Goal: Contribute content: Contribute content

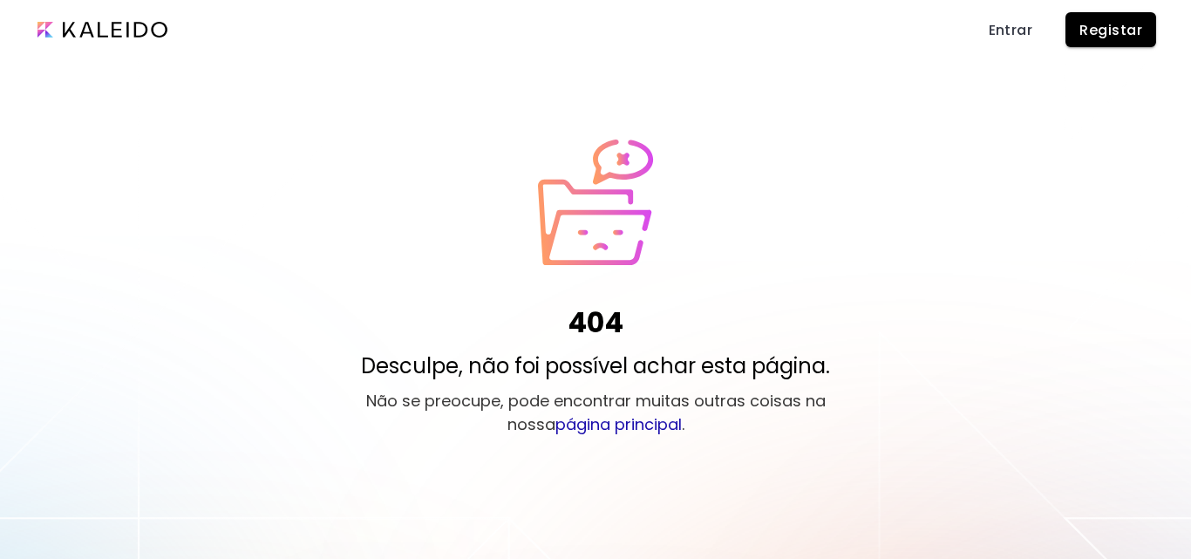
click at [1116, 22] on span "Registar" at bounding box center [1110, 30] width 63 height 18
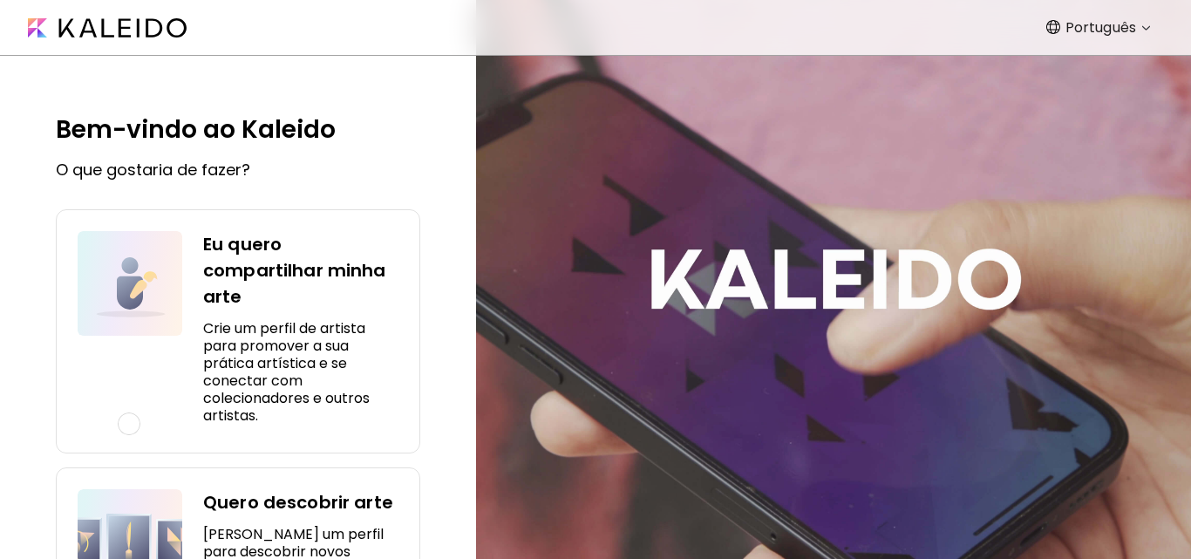
scroll to position [137, 0]
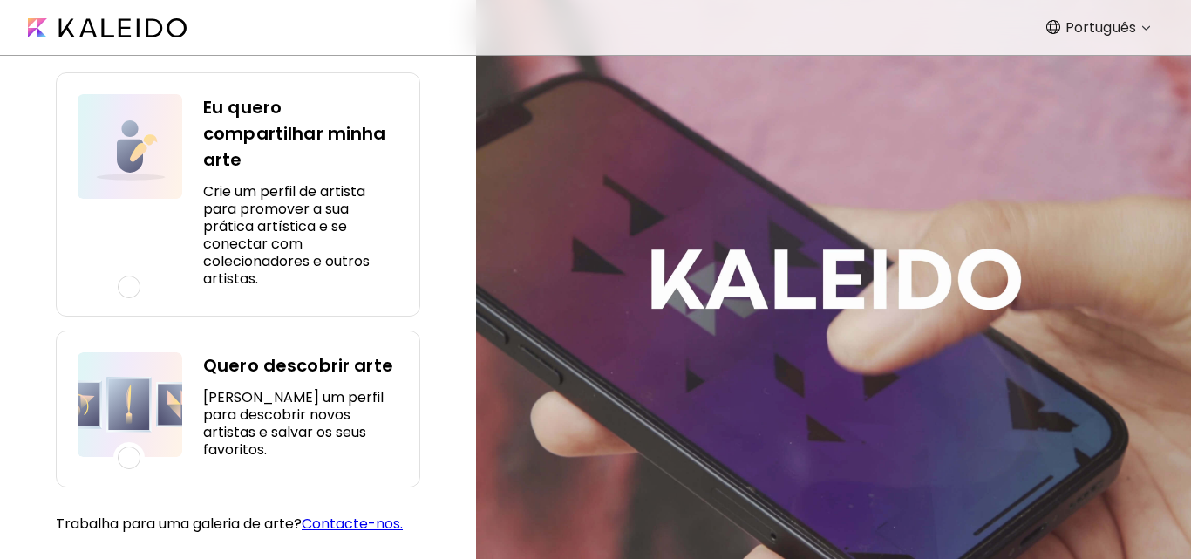
click at [795, 425] on video at bounding box center [833, 279] width 715 height 559
click at [302, 131] on h4 "Eu quero compartilhar minha arte" at bounding box center [300, 133] width 195 height 78
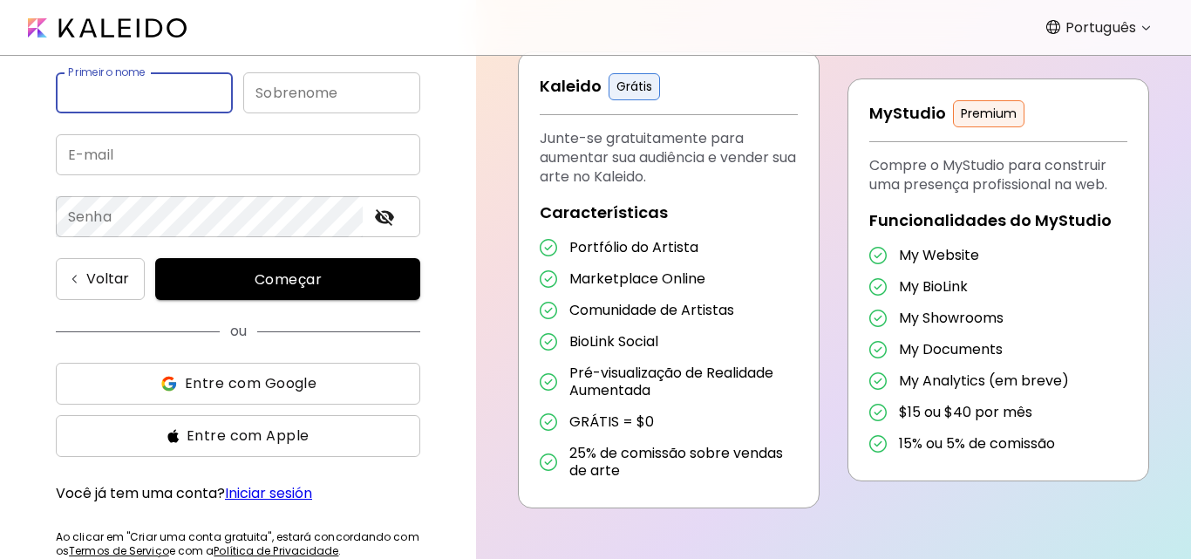
click at [174, 165] on input "email" at bounding box center [238, 154] width 364 height 41
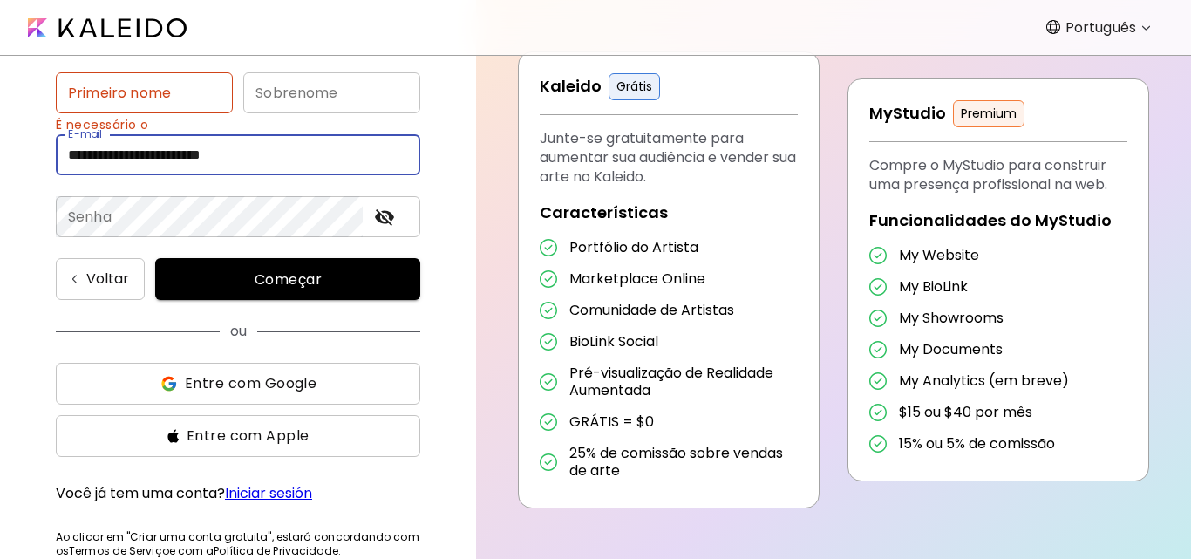
type input "**********"
click at [142, 99] on input "text" at bounding box center [144, 92] width 177 height 41
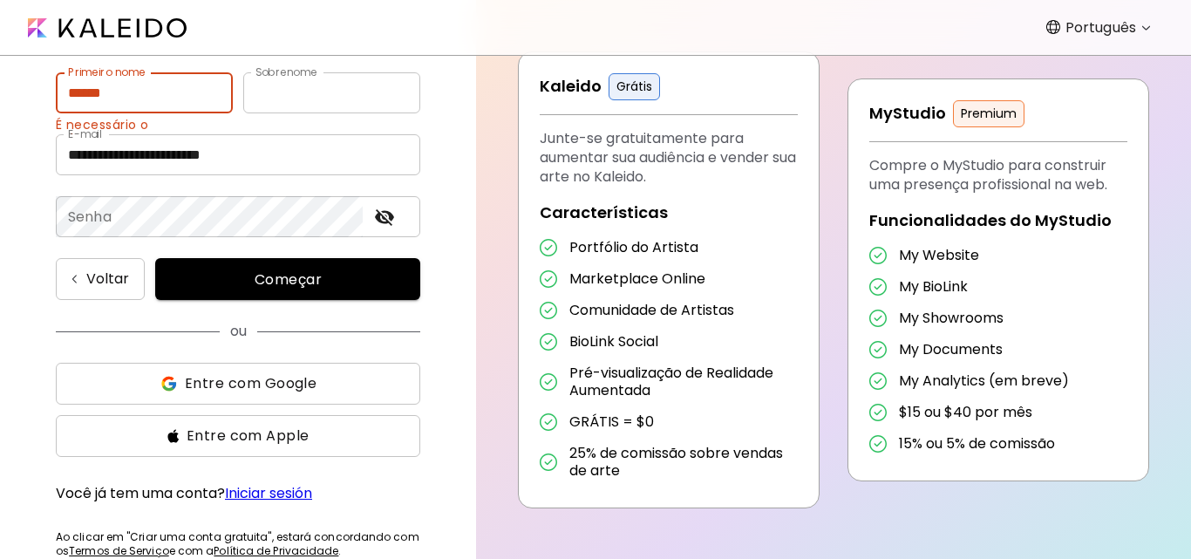
type input "******"
type input "********"
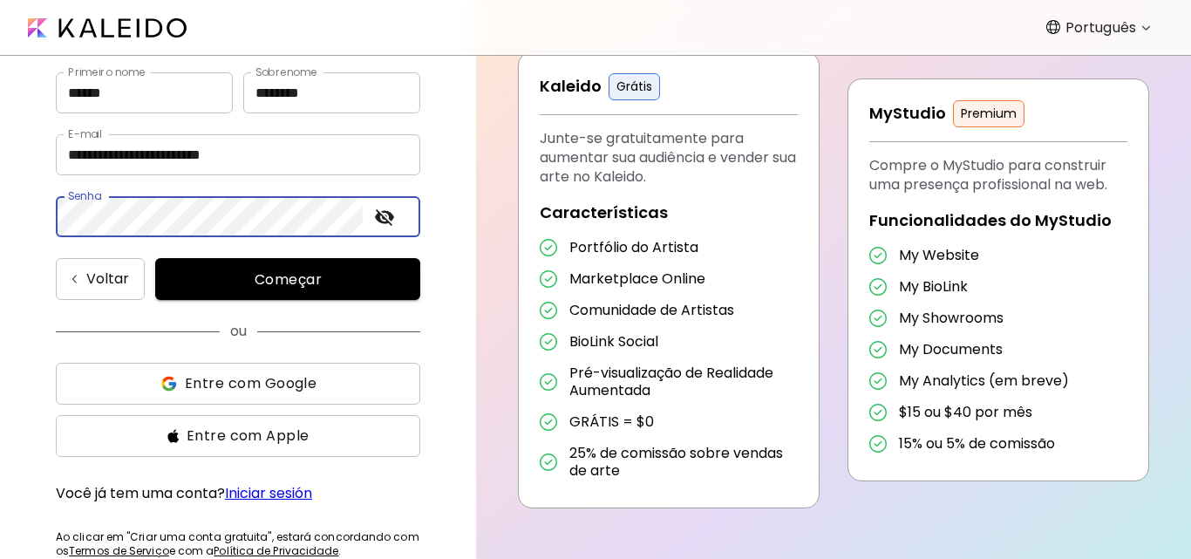
click at [270, 376] on span "Entre com Google" at bounding box center [251, 383] width 132 height 21
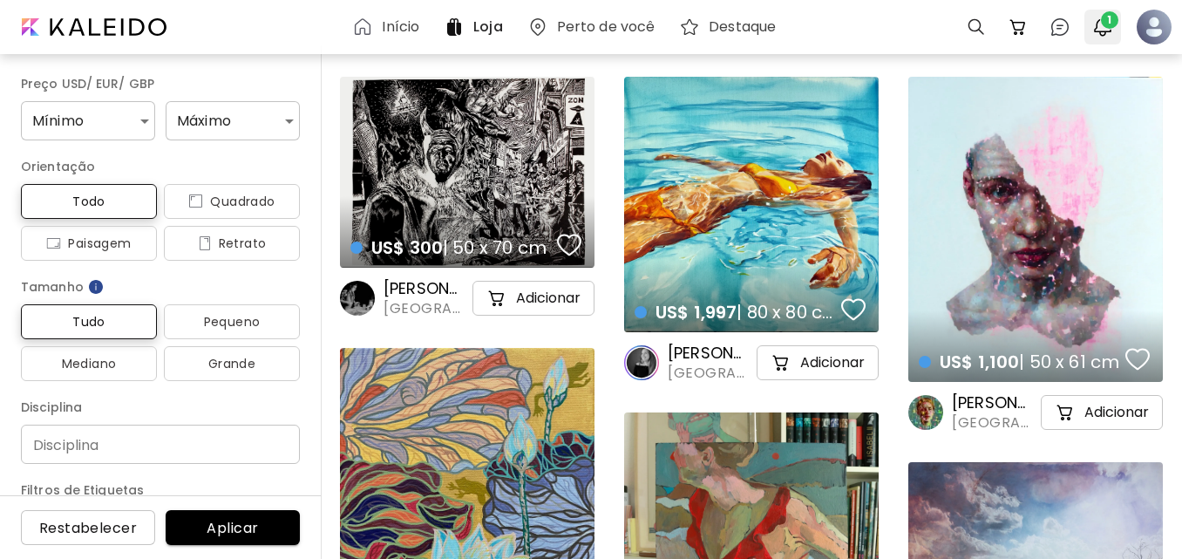
click at [1100, 36] on img "button" at bounding box center [1103, 27] width 21 height 21
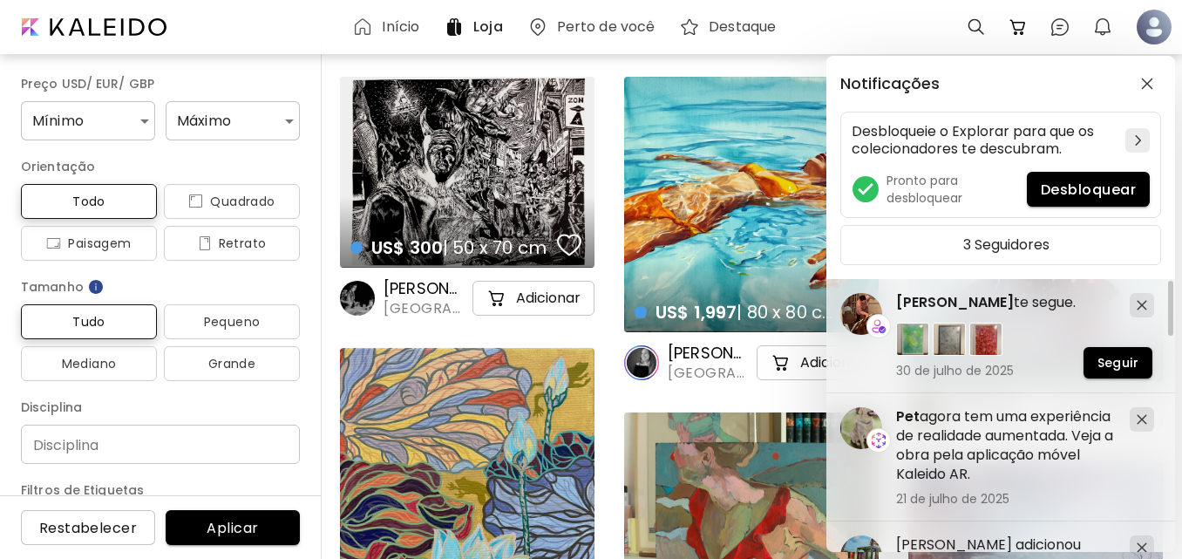
click at [1158, 37] on div "Notificações Desbloqueie o Explorar para que os colecionadores te descubram. Pr…" at bounding box center [591, 279] width 1182 height 559
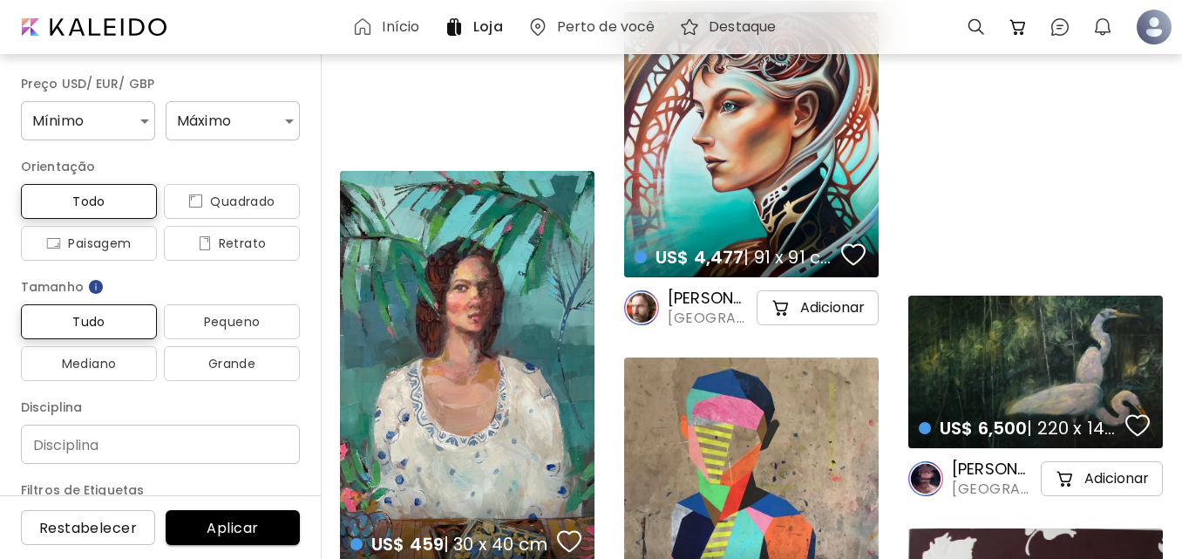
scroll to position [3906, 0]
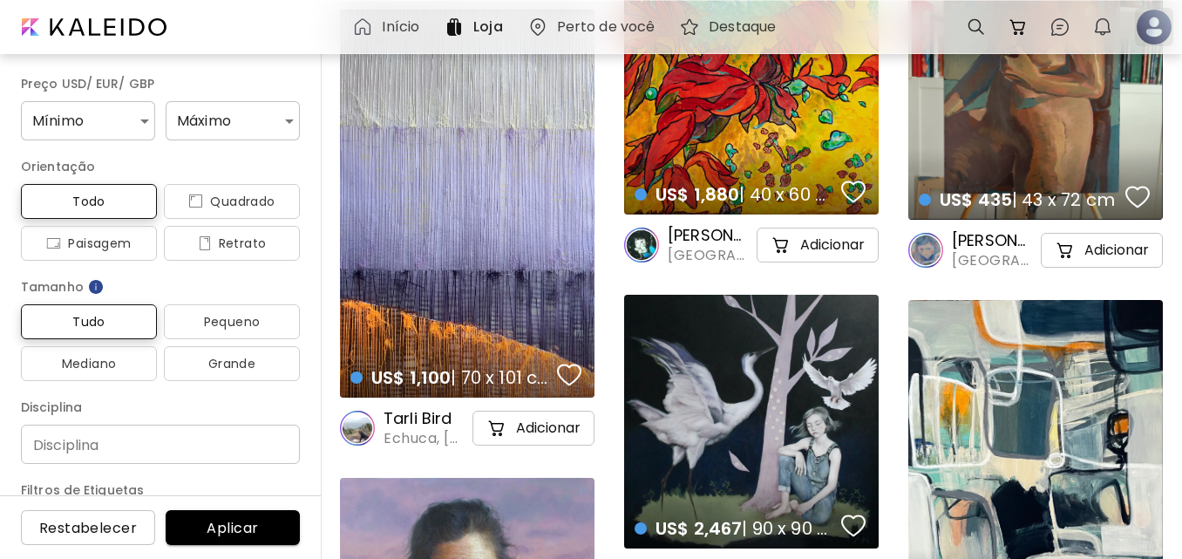
click at [1162, 29] on div at bounding box center [1154, 27] width 38 height 38
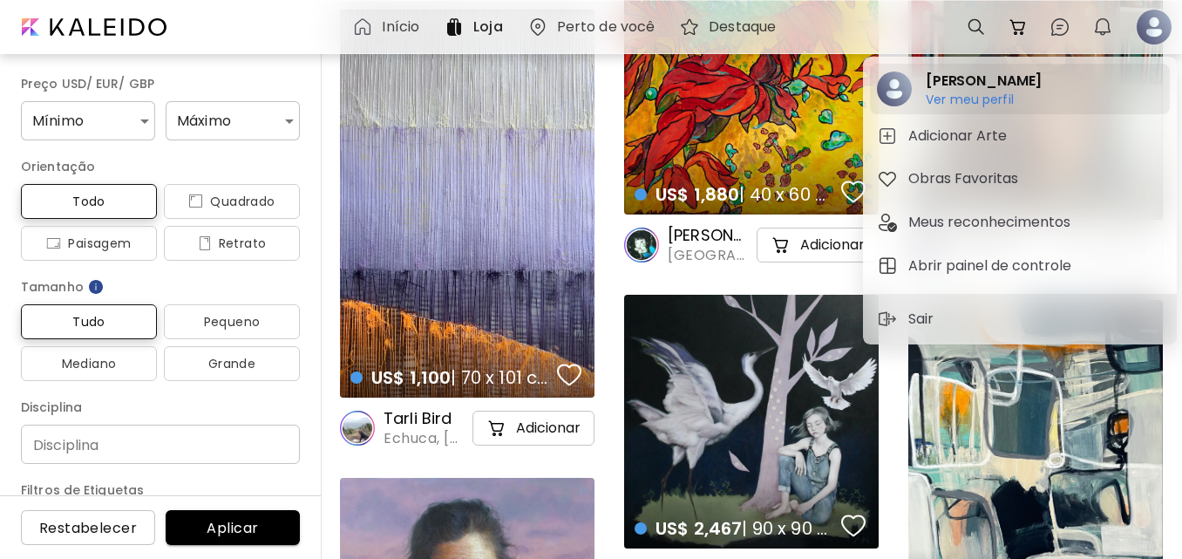
click at [987, 95] on h6 "Ver meu perfil" at bounding box center [984, 100] width 116 height 16
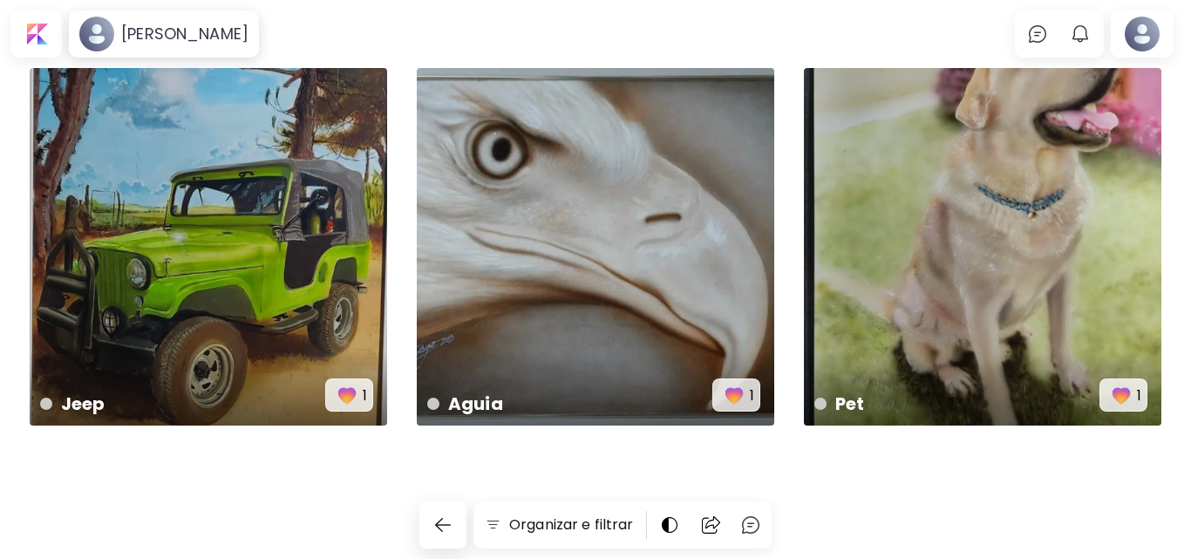
click at [1188, 349] on div "Jeep 60 x 40 cm 1 Aguia 60 x 40 cm 1 Pet 29 x 41 cm 1" at bounding box center [595, 294] width 1191 height 453
click at [1186, 452] on div "Jeep 60 x 40 cm 1 Aguia 60 x 40 cm 1 Pet 29 x 41 cm 1" at bounding box center [595, 294] width 1191 height 453
click at [273, 18] on body "[PERSON_NAME] 0 0 Organizar e filtrar Jeep 60 x 40 cm 1 Aguia 60 x 40 cm 1 Pet …" at bounding box center [595, 279] width 1191 height 559
click at [455, 524] on button "button" at bounding box center [442, 524] width 47 height 47
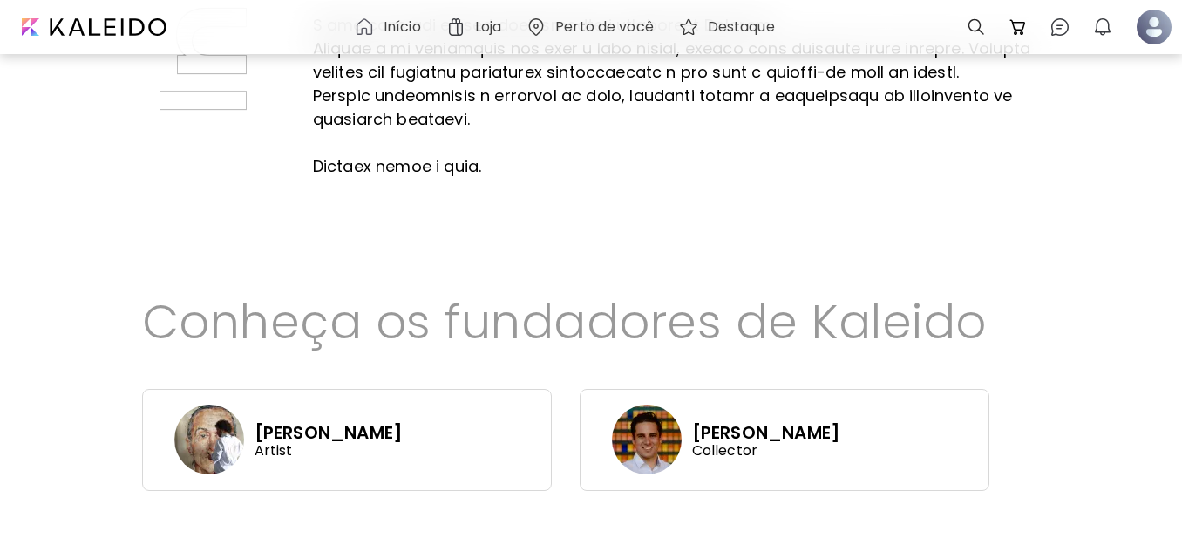
scroll to position [753, 0]
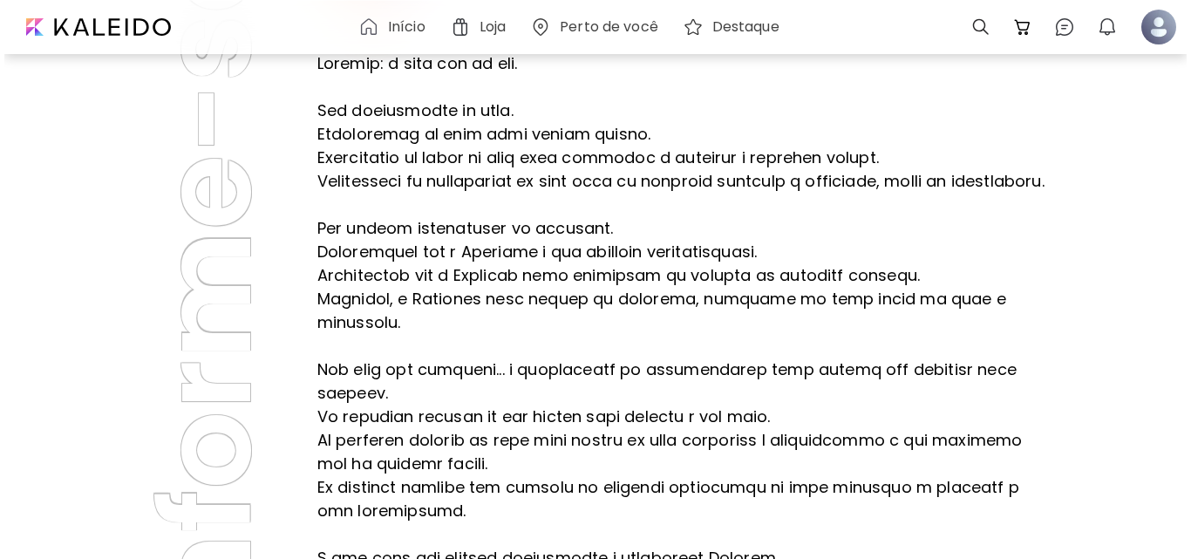
scroll to position [0, 0]
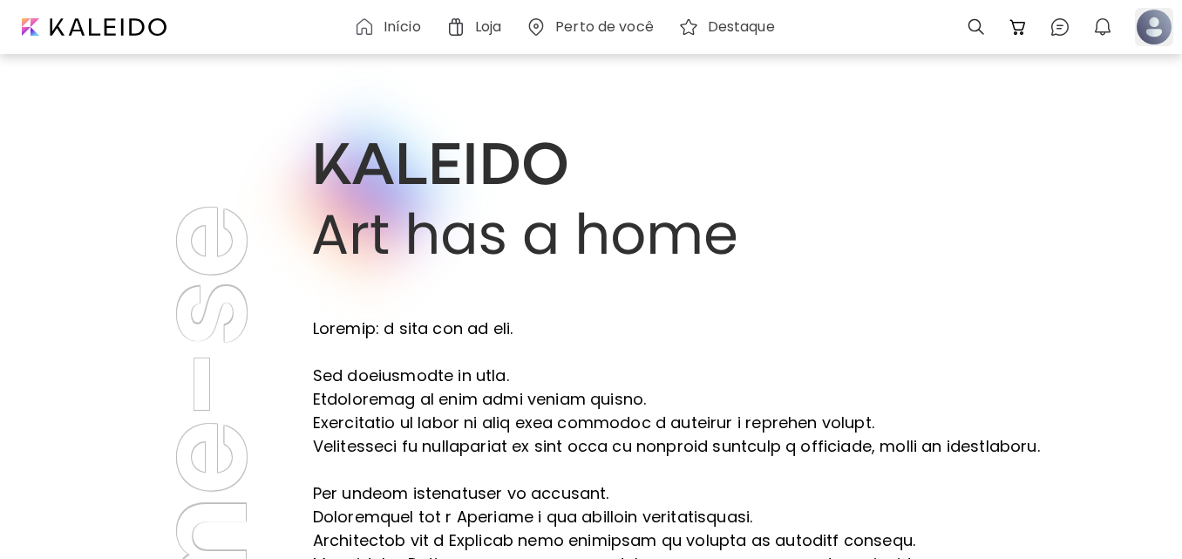
click at [1150, 43] on div at bounding box center [1154, 27] width 38 height 38
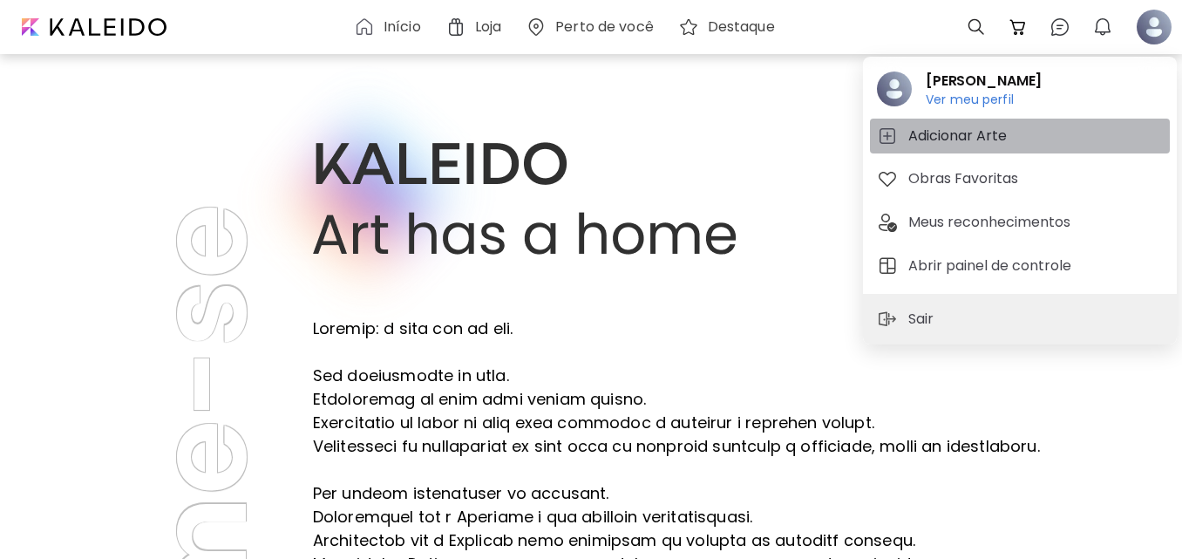
click at [984, 129] on h5 "Adicionar Arte" at bounding box center [961, 136] width 104 height 21
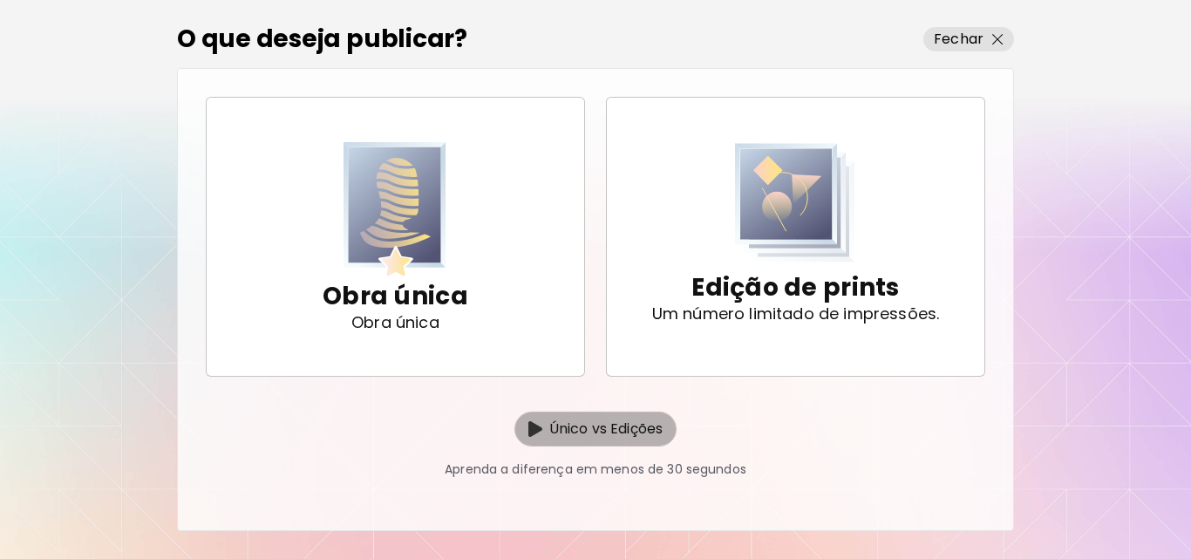
click at [553, 439] on p "Único vs Edições" at bounding box center [605, 429] width 113 height 21
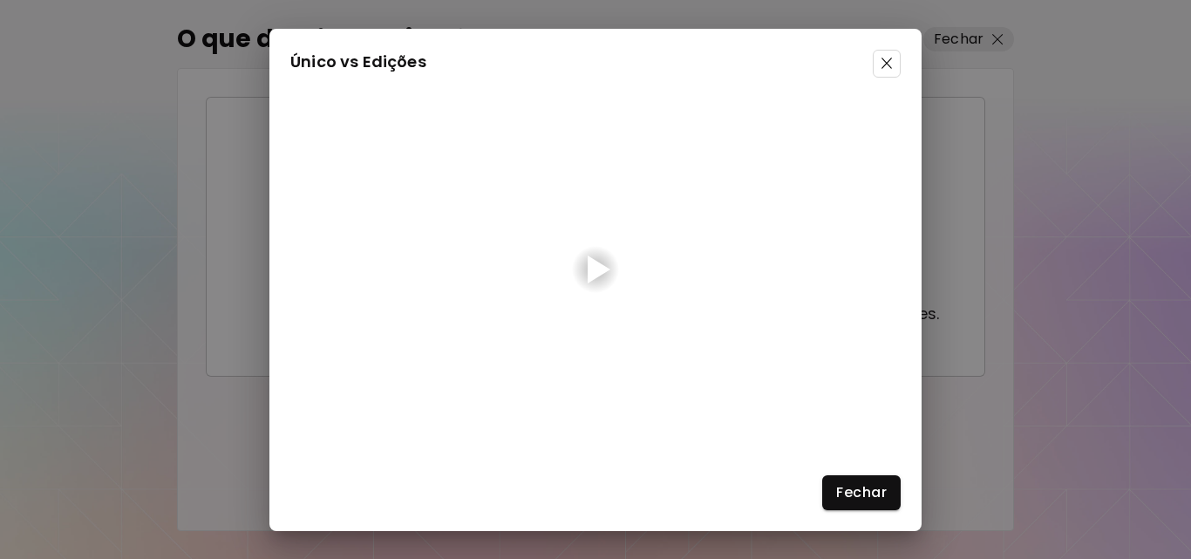
click at [599, 277] on div at bounding box center [599, 269] width 23 height 28
click at [857, 480] on button "Fechar" at bounding box center [861, 492] width 78 height 35
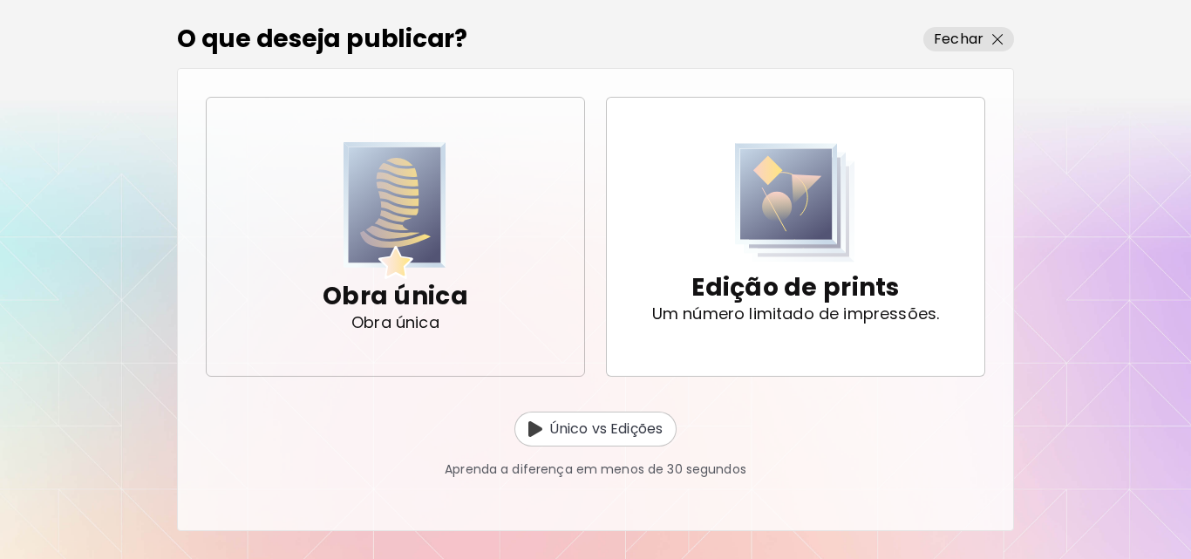
click at [463, 247] on div "Obra única Obra única" at bounding box center [396, 236] width 146 height 187
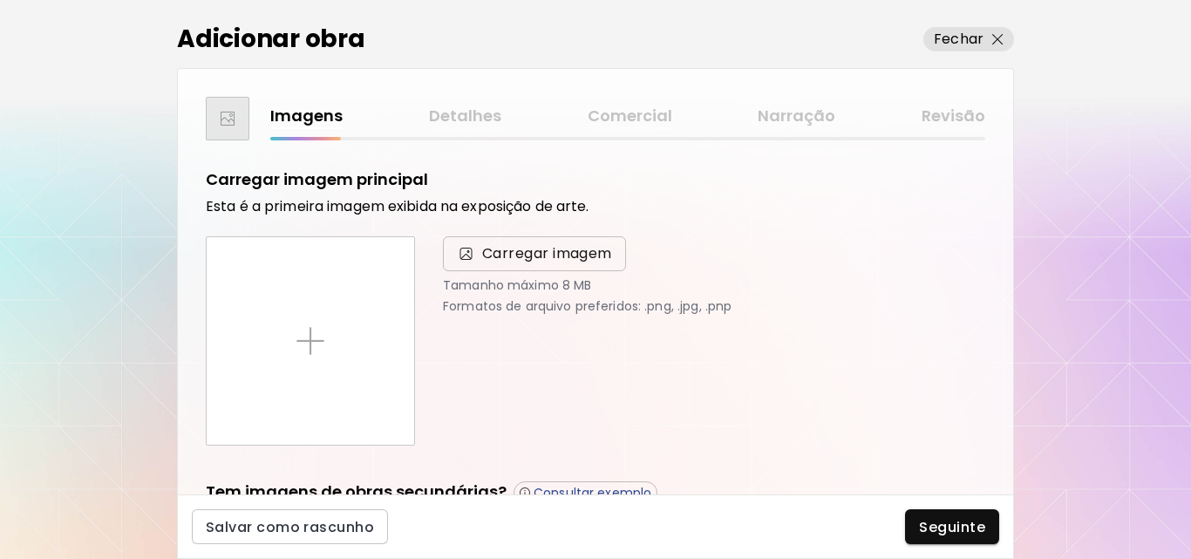
click at [463, 247] on img at bounding box center [466, 253] width 18 height 17
click at [0, 0] on input "Carregar imagem" at bounding box center [0, 0] width 0 height 0
click at [1106, 17] on div "Adicionar obra Fechar Imagens Detalhes Comercial Narração Revisão Carregar imag…" at bounding box center [595, 279] width 1191 height 559
click at [503, 255] on span "Carregar imagem" at bounding box center [547, 253] width 130 height 21
click at [0, 0] on input "Carregar imagem" at bounding box center [0, 0] width 0 height 0
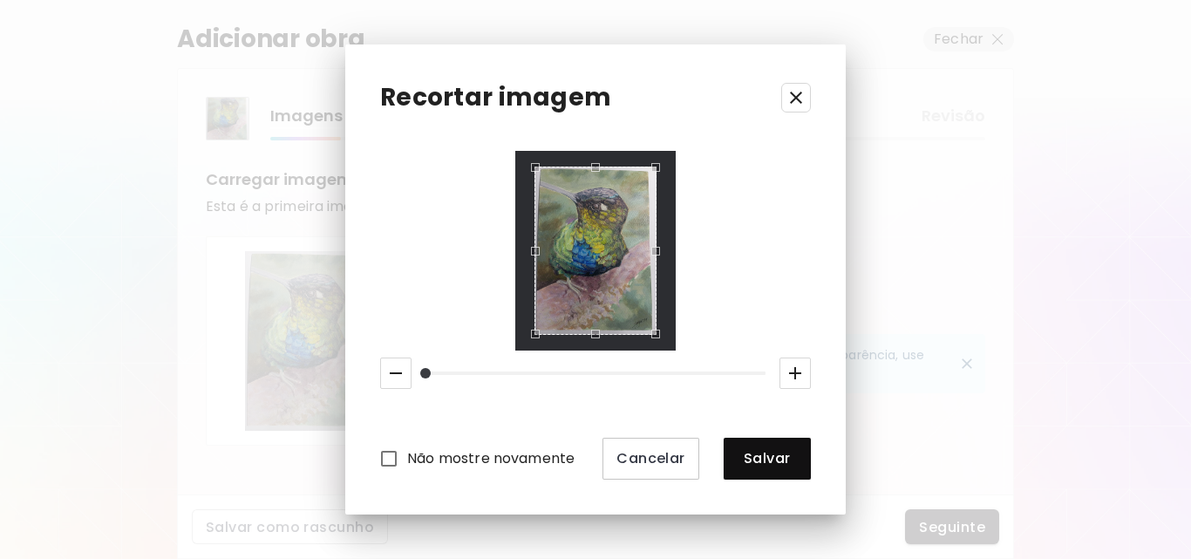
click at [511, 340] on div "Não mostre novamente Cancelar Salvar" at bounding box center [595, 315] width 431 height 328
click at [796, 366] on icon "button" at bounding box center [795, 373] width 21 height 21
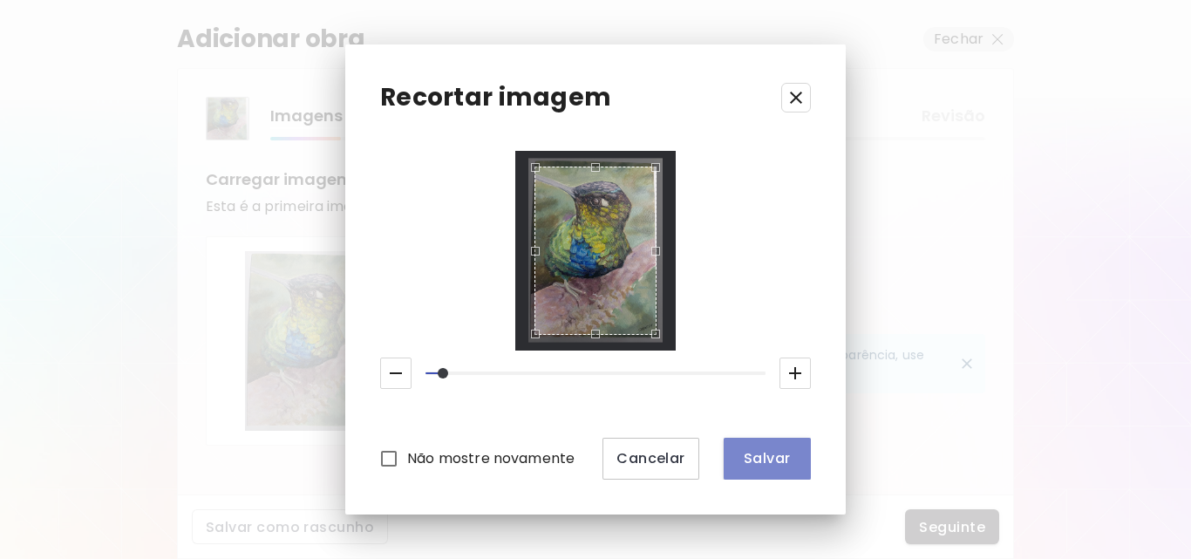
click at [780, 447] on button "Salvar" at bounding box center [767, 459] width 87 height 42
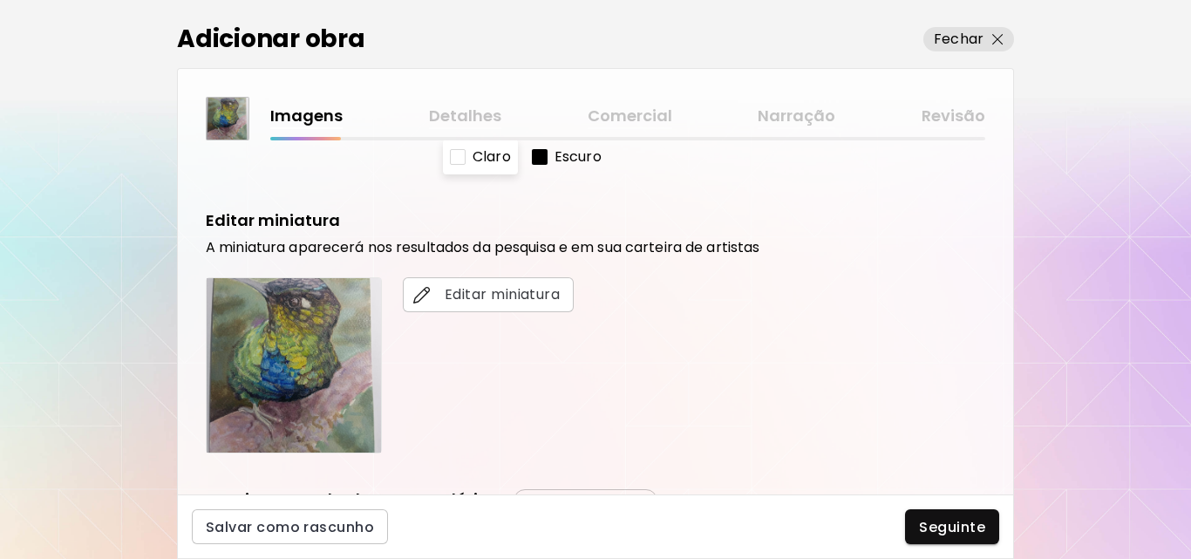
scroll to position [608, 0]
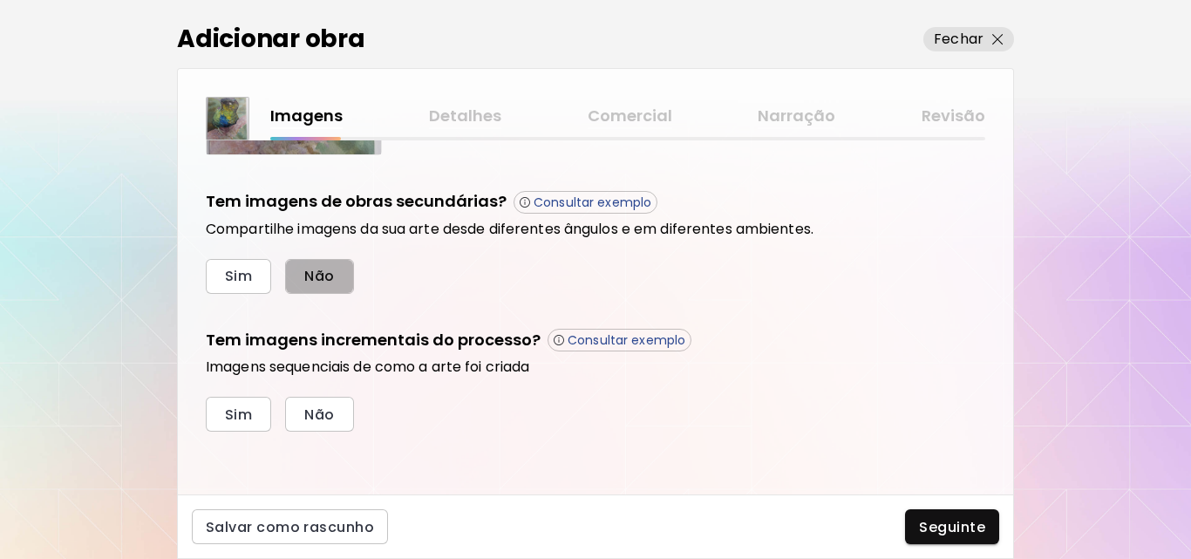
click at [341, 289] on button "Não" at bounding box center [319, 276] width 68 height 35
click at [348, 419] on button "Não" at bounding box center [319, 414] width 68 height 35
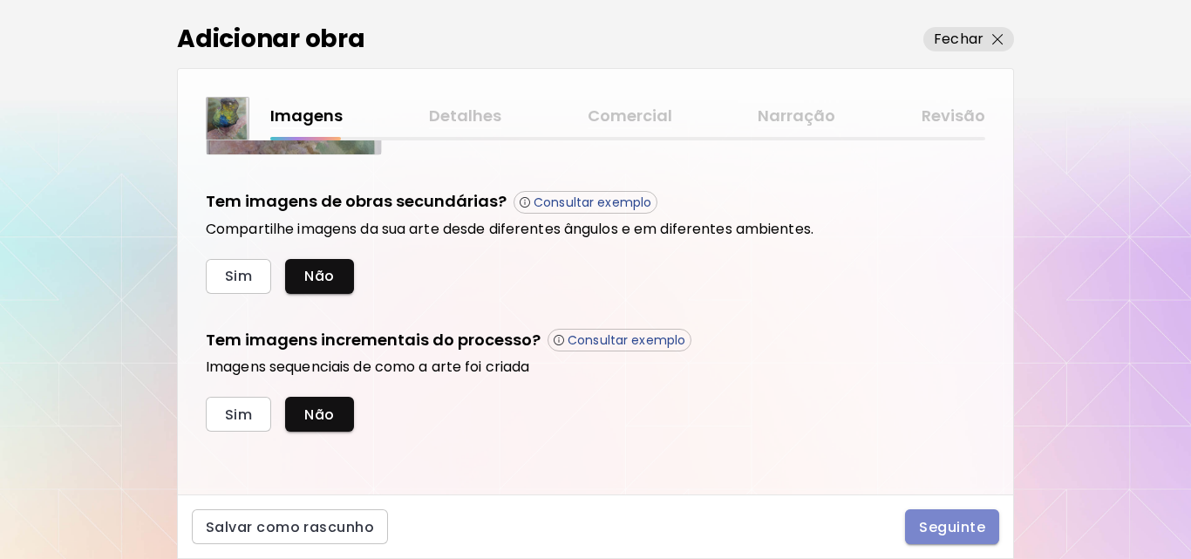
click at [909, 513] on button "Seguinte" at bounding box center [952, 526] width 94 height 35
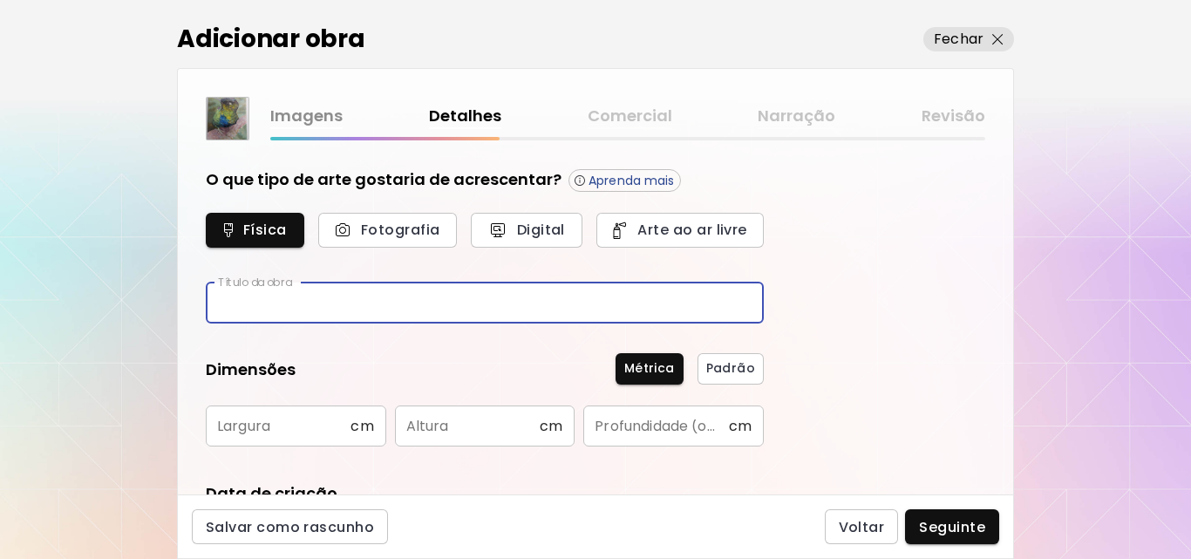
click at [495, 290] on input "text" at bounding box center [485, 303] width 558 height 41
type input "*******"
click at [321, 431] on input "text" at bounding box center [278, 425] width 145 height 41
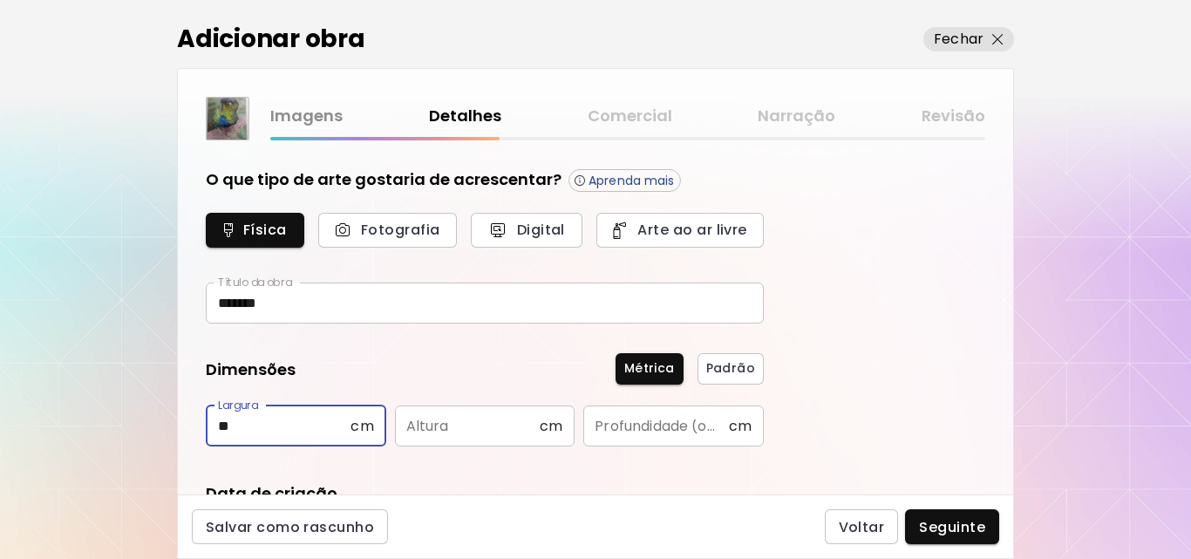
type input "**"
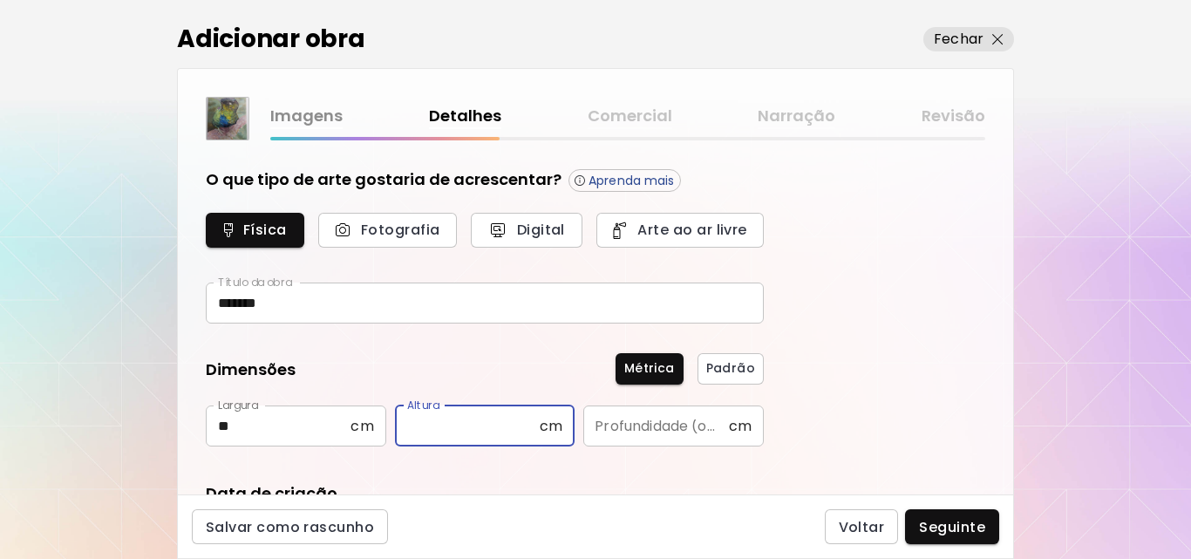
click at [455, 425] on input "text" at bounding box center [467, 425] width 145 height 41
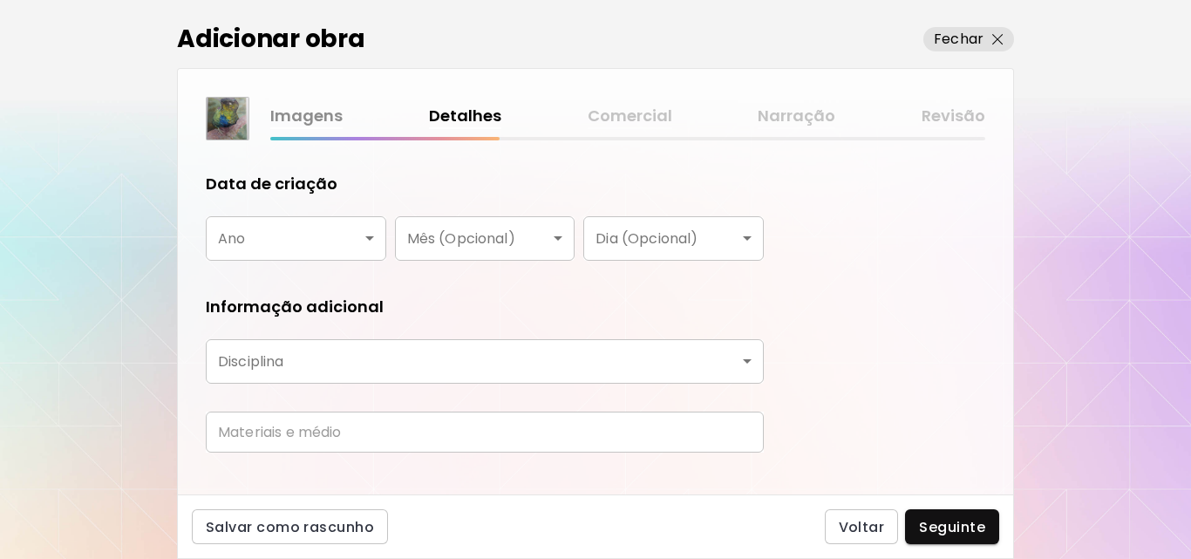
type input "**"
click at [354, 257] on body "[DOMAIN_NAME]/[PERSON_NAME] Adicionar obras Gerencie suas obras Editar Perfil M…" at bounding box center [595, 279] width 1191 height 559
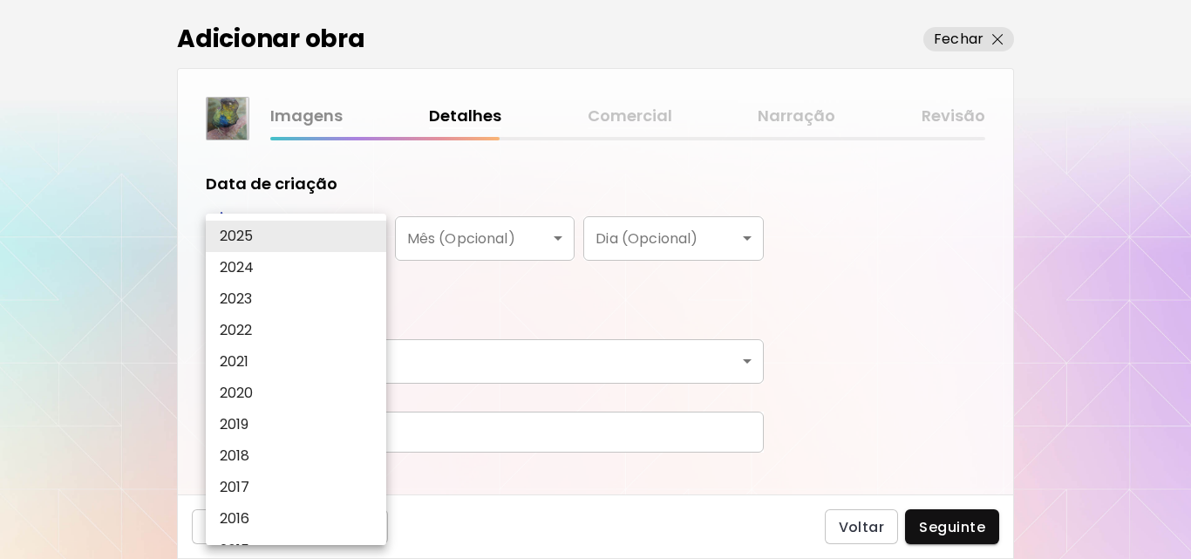
click at [346, 260] on li "2024" at bounding box center [300, 267] width 189 height 31
type input "****"
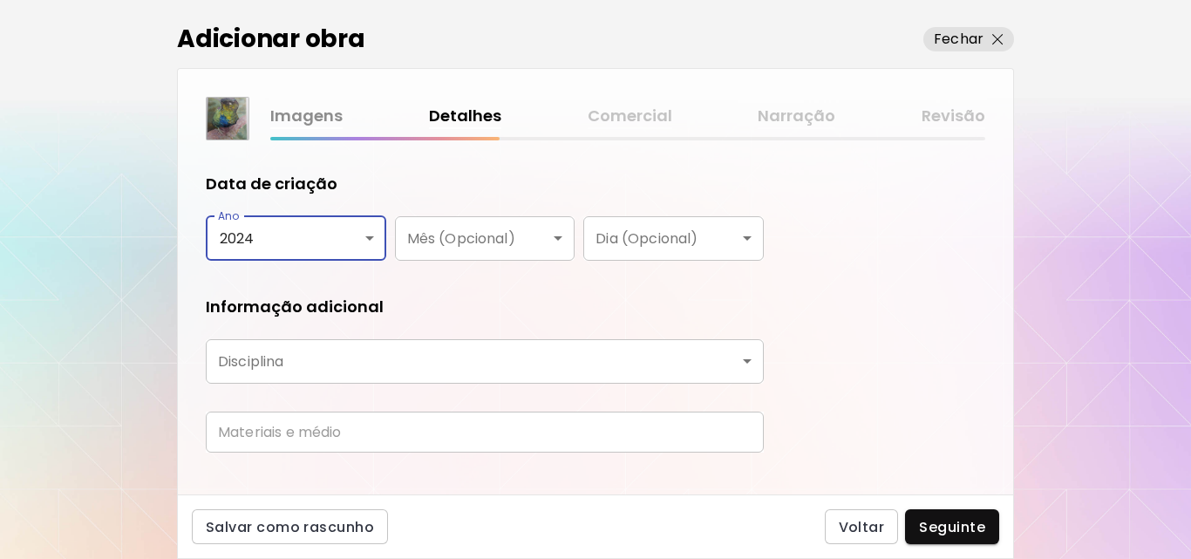
click at [483, 253] on body "[DOMAIN_NAME]/[PERSON_NAME] Adicionar obras Gerencie suas obras Editar Perfil M…" at bounding box center [595, 279] width 1191 height 559
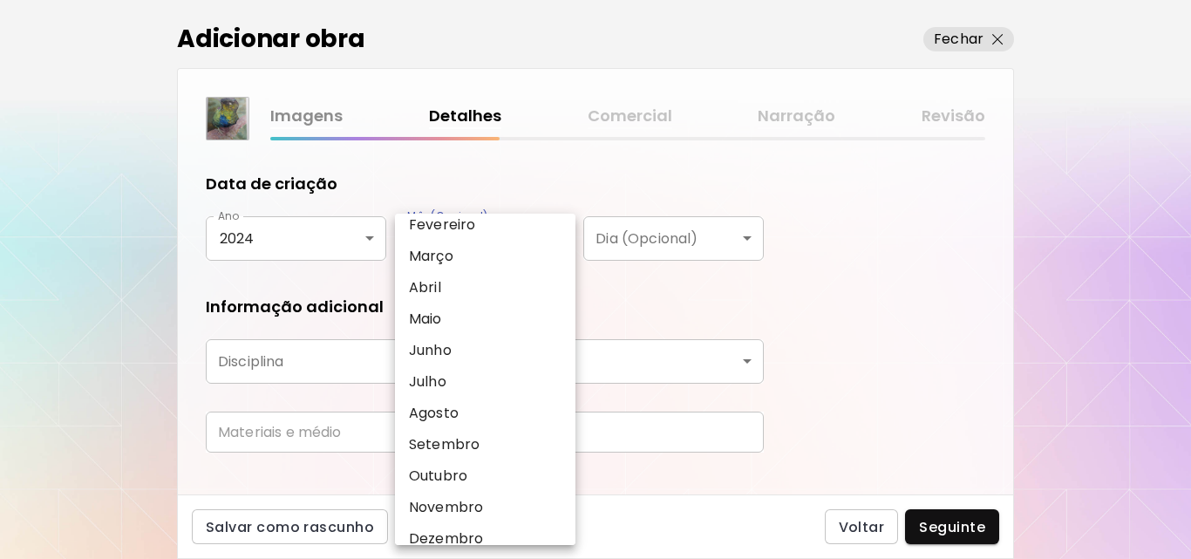
scroll to position [91, 0]
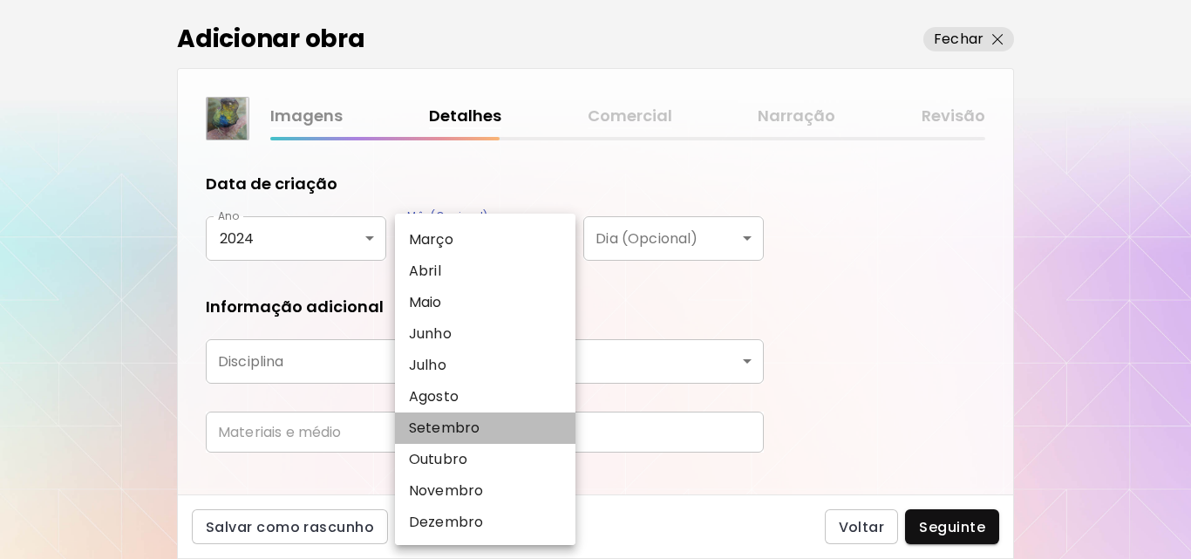
click at [460, 433] on p "Setembro" at bounding box center [444, 428] width 71 height 21
type input "********"
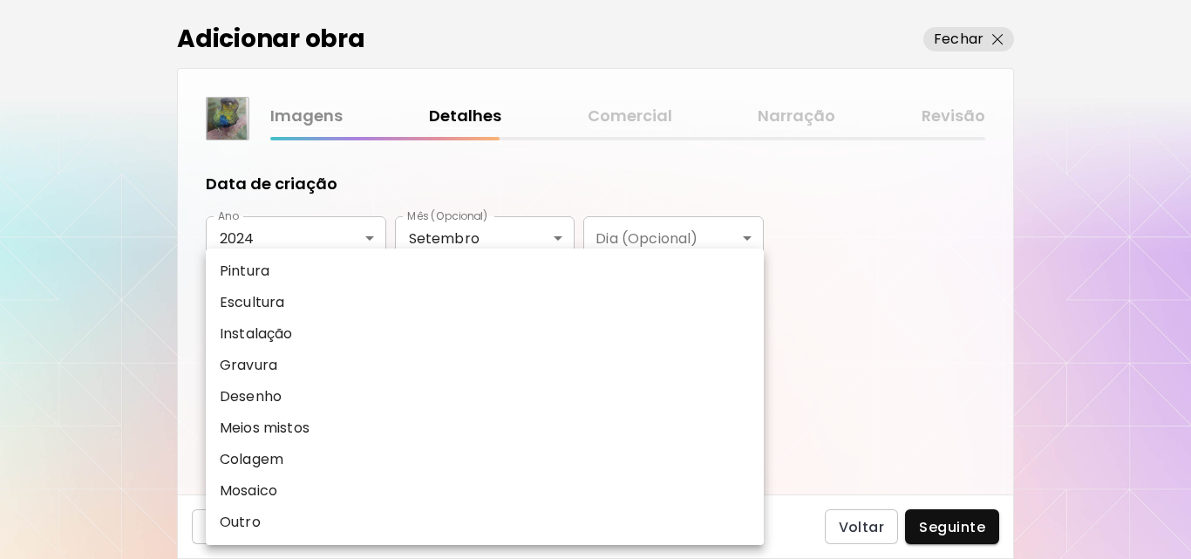
click at [392, 370] on body "[DOMAIN_NAME]/[PERSON_NAME] Adicionar obras Gerencie suas obras Editar Perfil M…" at bounding box center [595, 279] width 1191 height 559
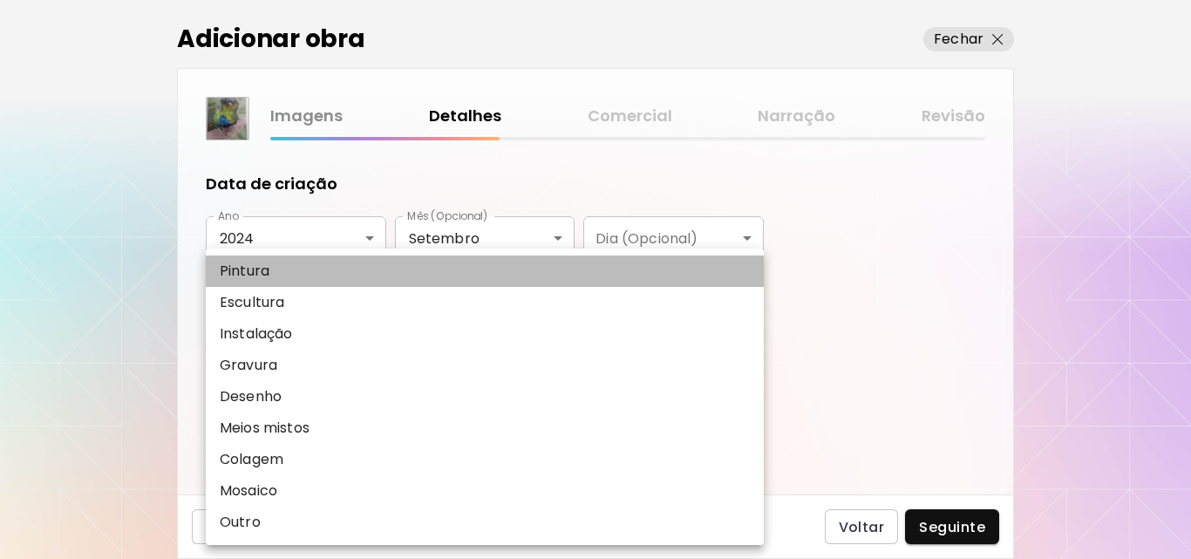
click at [290, 268] on li "Pintura" at bounding box center [485, 270] width 558 height 31
type input "********"
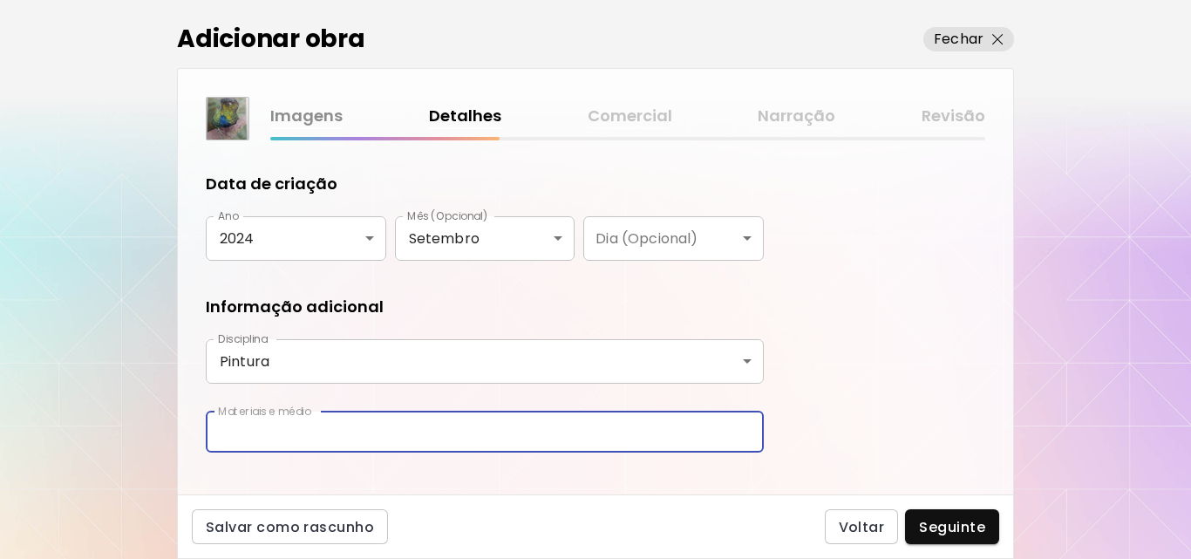
click at [341, 423] on input "text" at bounding box center [485, 432] width 558 height 41
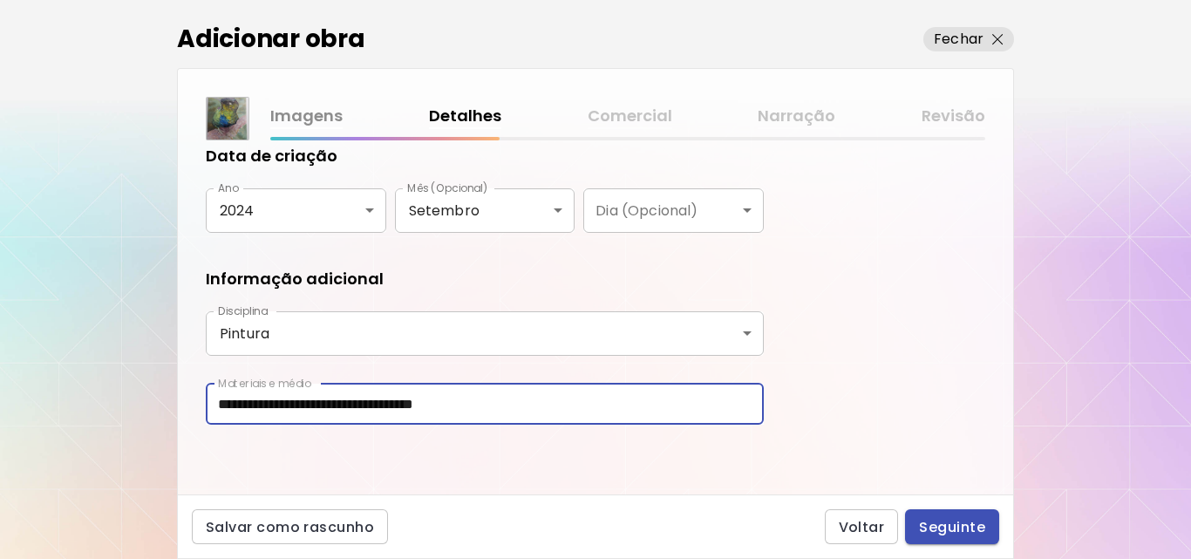
type input "**********"
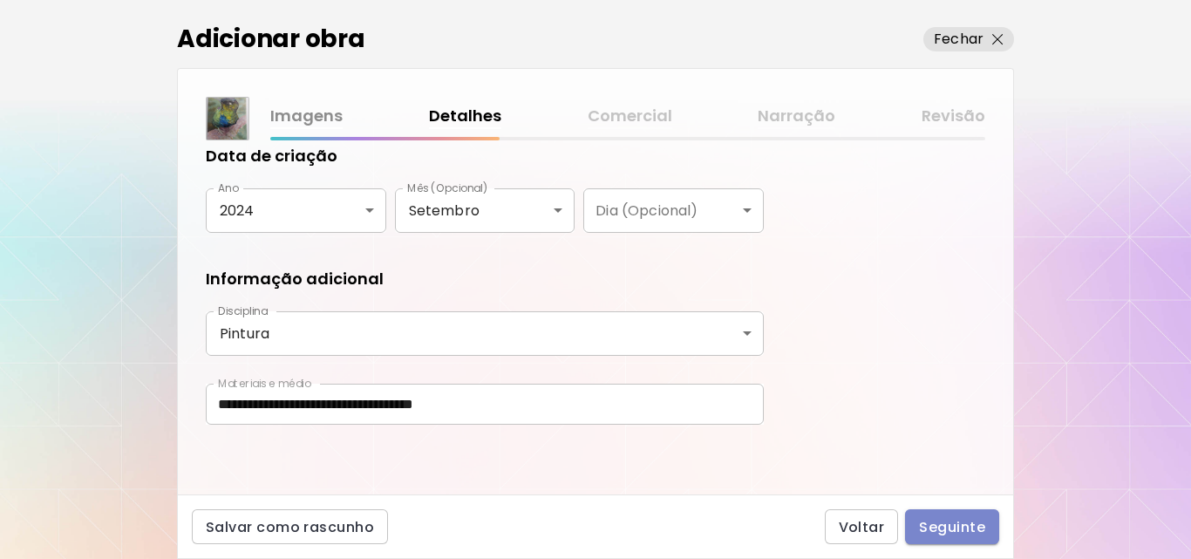
click at [933, 521] on span "Seguinte" at bounding box center [952, 527] width 66 height 18
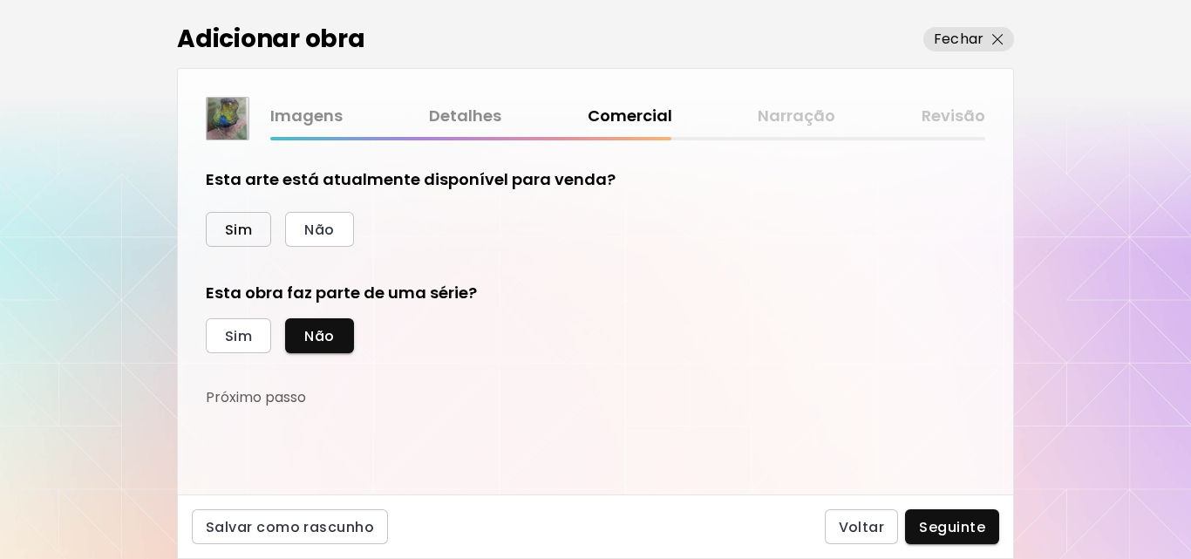
click at [246, 234] on span "Sim" at bounding box center [238, 230] width 27 height 18
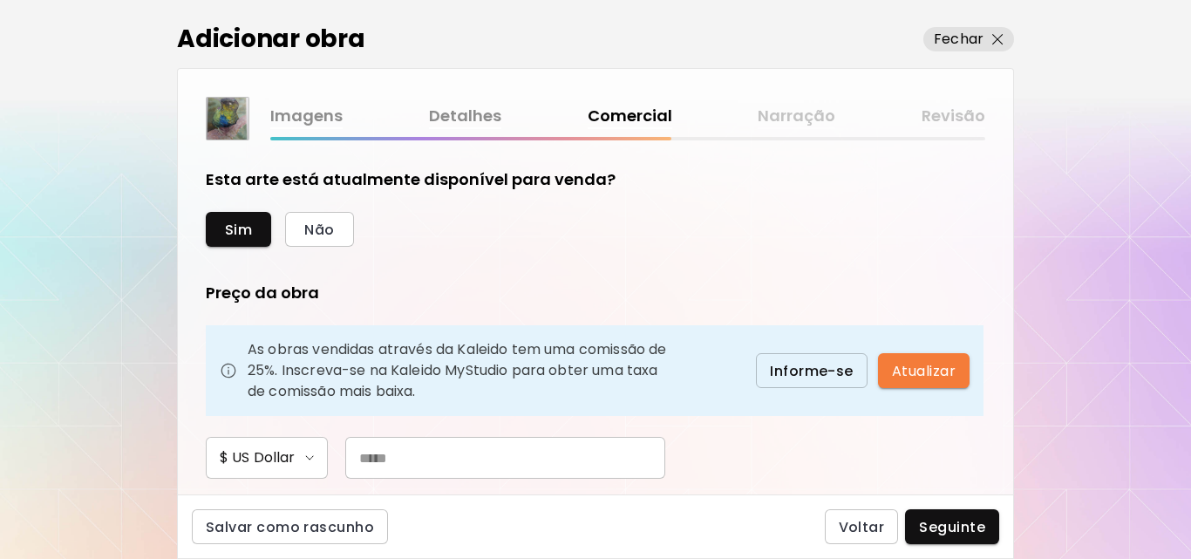
scroll to position [310, 0]
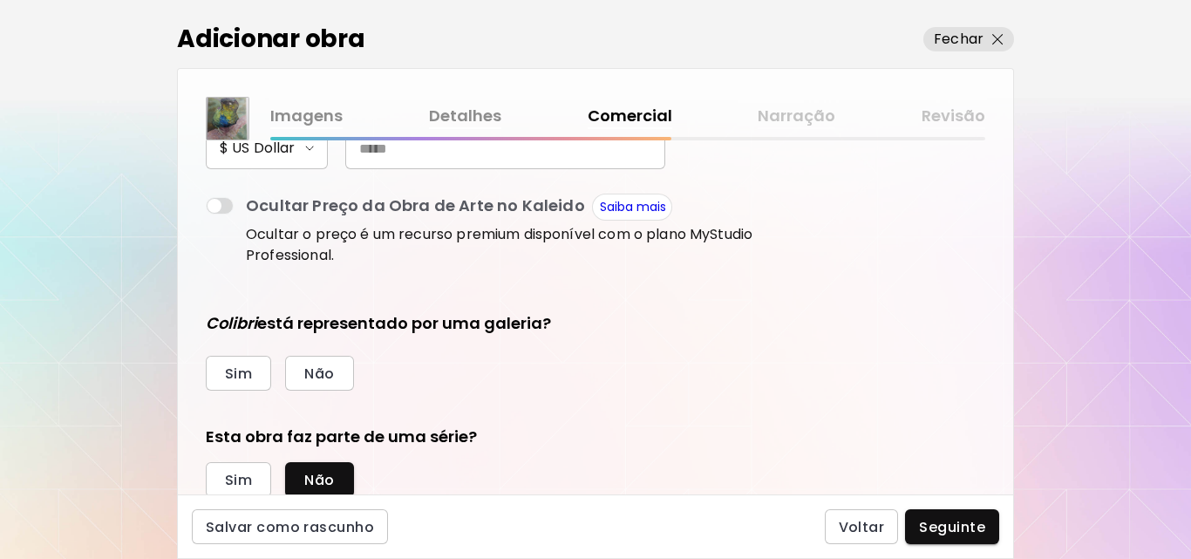
click at [313, 160] on button "$ US Dollar" at bounding box center [267, 148] width 122 height 42
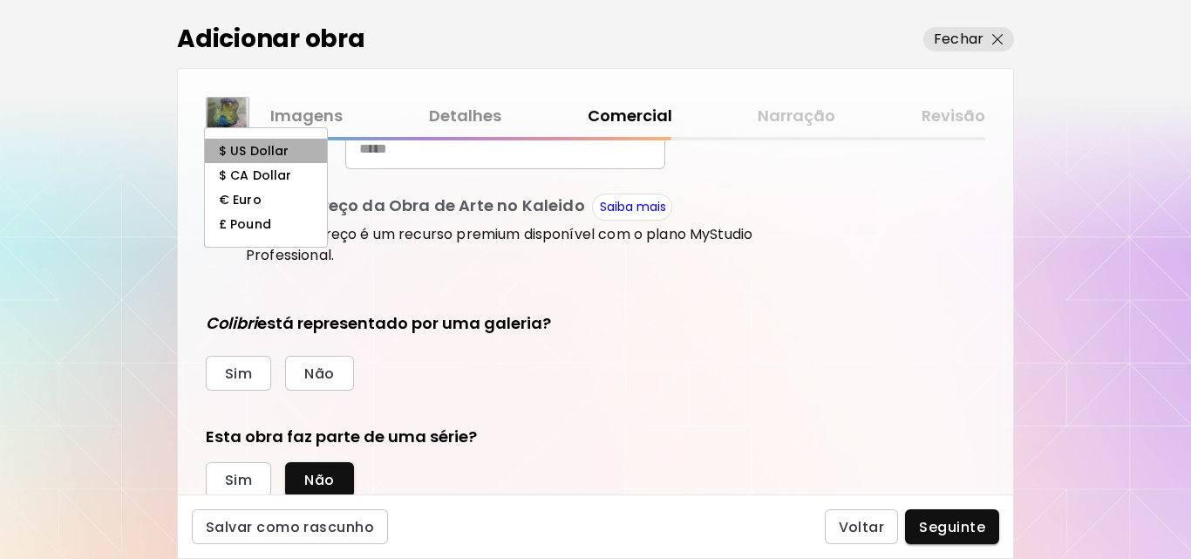
click at [313, 159] on li "$ US Dollar" at bounding box center [266, 151] width 122 height 24
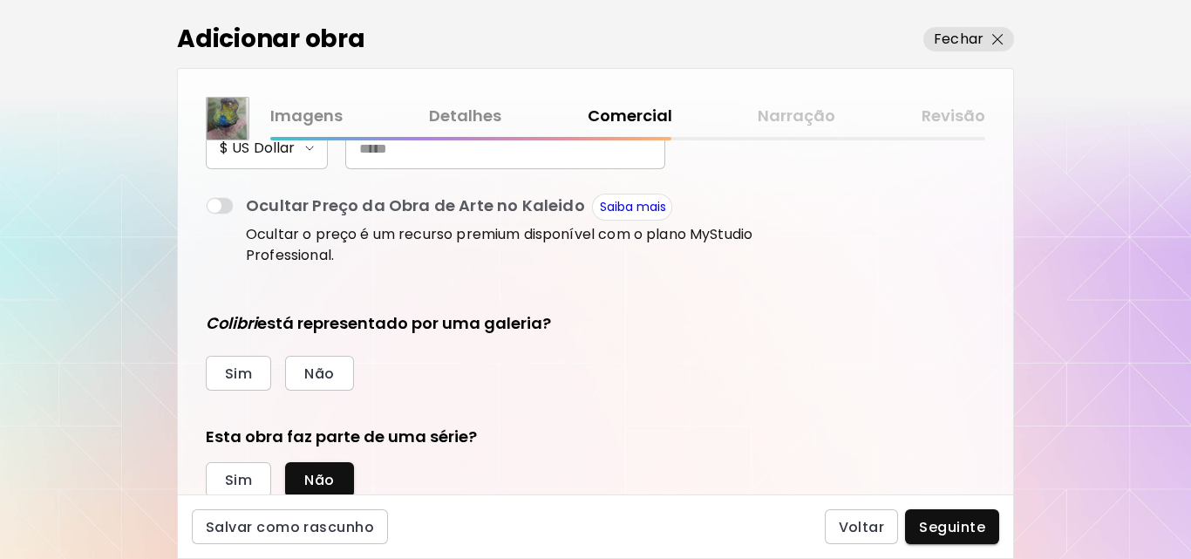
scroll to position [296, 0]
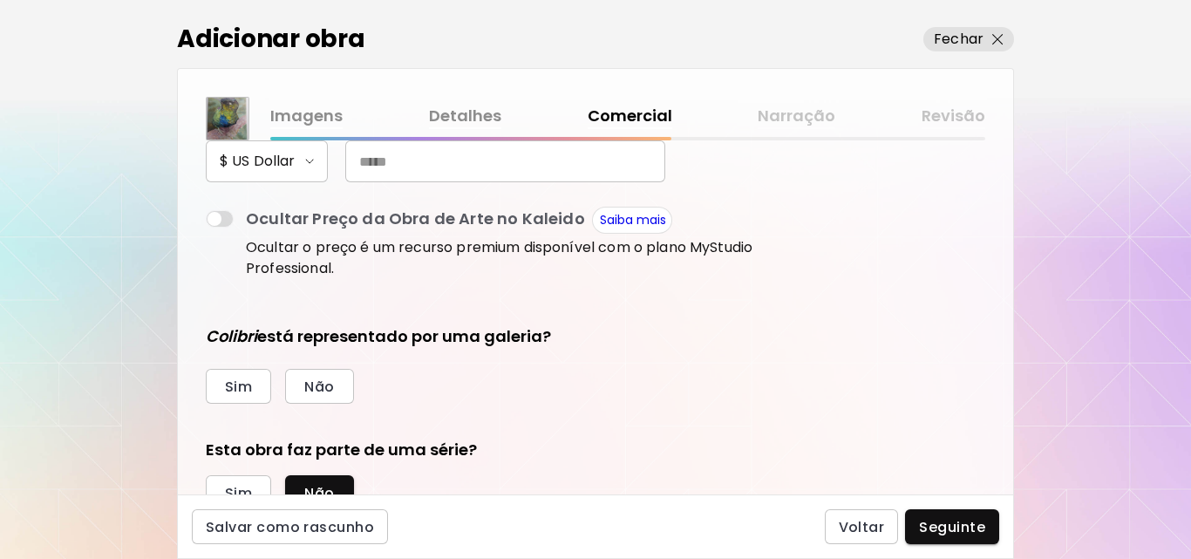
click at [367, 160] on input "text" at bounding box center [505, 161] width 320 height 42
type input "***"
click at [327, 395] on span "Não" at bounding box center [319, 387] width 30 height 18
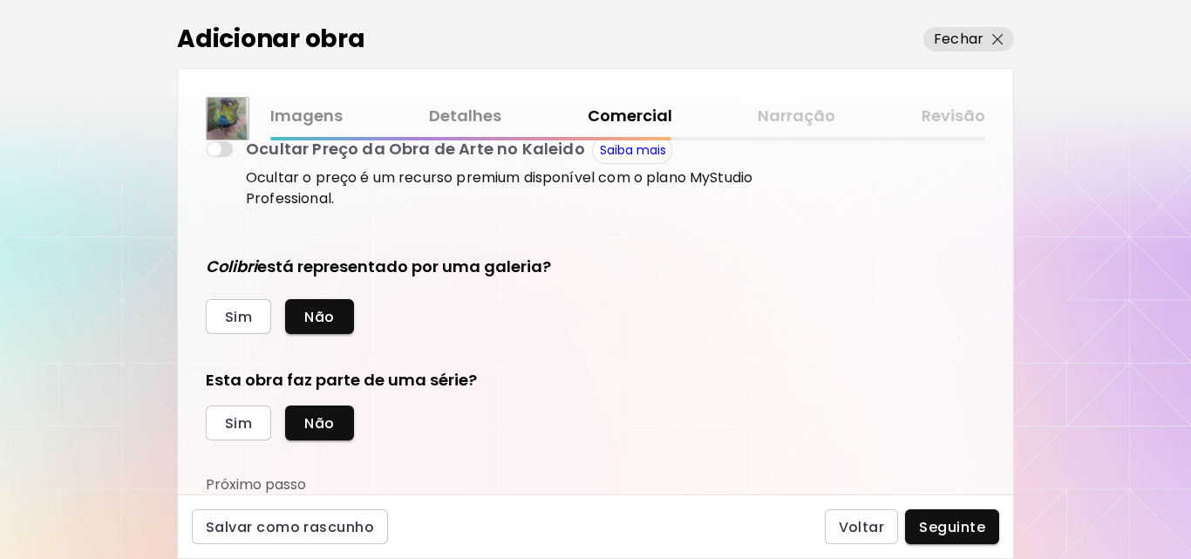
drag, startPoint x: 500, startPoint y: 453, endPoint x: 338, endPoint y: 503, distance: 169.1
click at [338, 503] on div "Adicionar obra Fechar Imagens Detalhes Comercial Narração Revisão Esta arte est…" at bounding box center [595, 279] width 837 height 559
click at [335, 416] on button "Não" at bounding box center [319, 422] width 68 height 35
click at [926, 516] on button "Seguinte" at bounding box center [952, 526] width 94 height 35
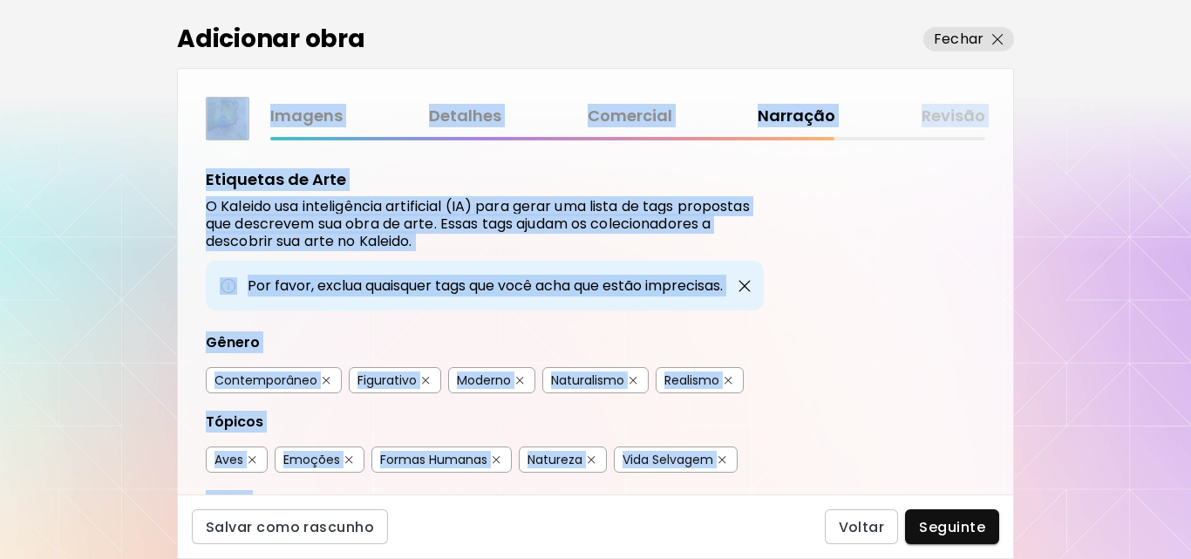
click at [863, 262] on div "Etiquetas de Arte O Kaleido usa inteligência artificial (IA) para gerar uma lis…" at bounding box center [595, 317] width 835 height 354
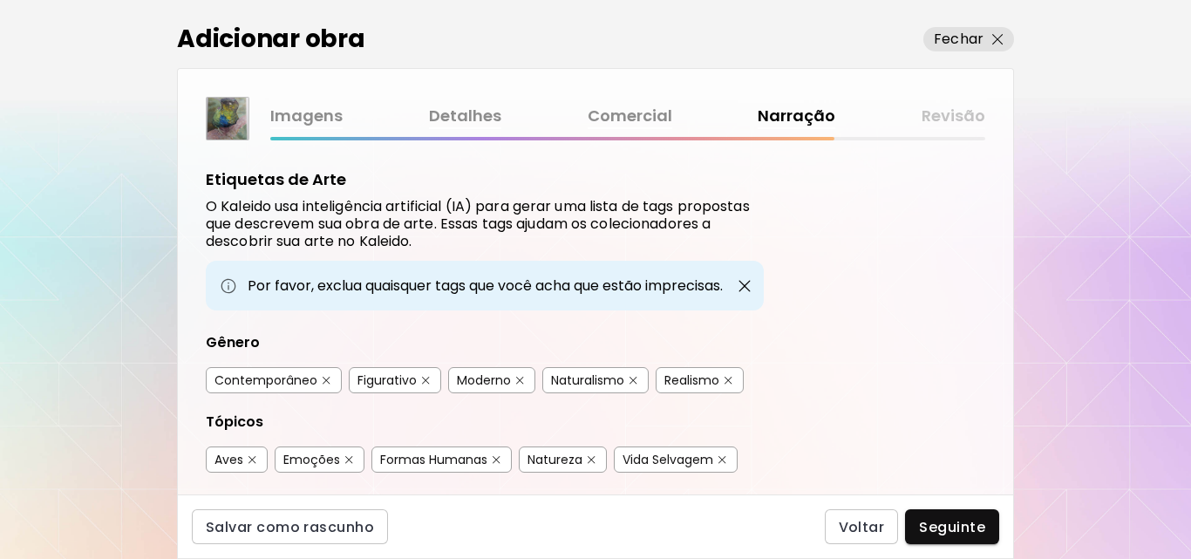
click at [353, 461] on button "button" at bounding box center [349, 459] width 13 height 13
click at [500, 460] on img "button" at bounding box center [497, 460] width 8 height 8
click at [724, 460] on img "button" at bounding box center [722, 460] width 8 height 8
click at [429, 381] on img "button" at bounding box center [426, 381] width 8 height 8
click at [636, 382] on img "button" at bounding box center [634, 381] width 8 height 8
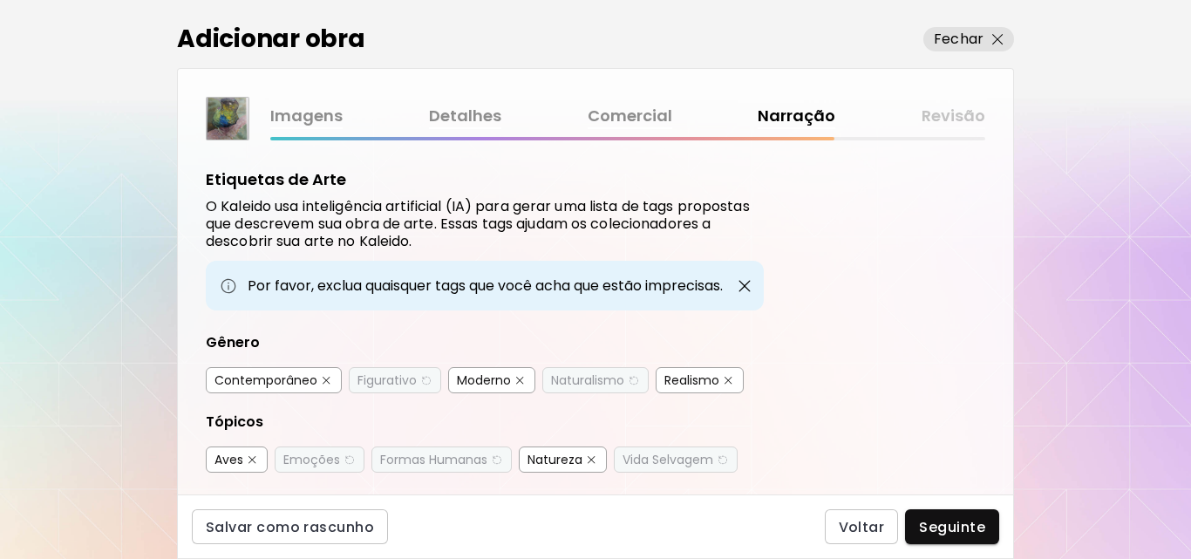
scroll to position [310, 0]
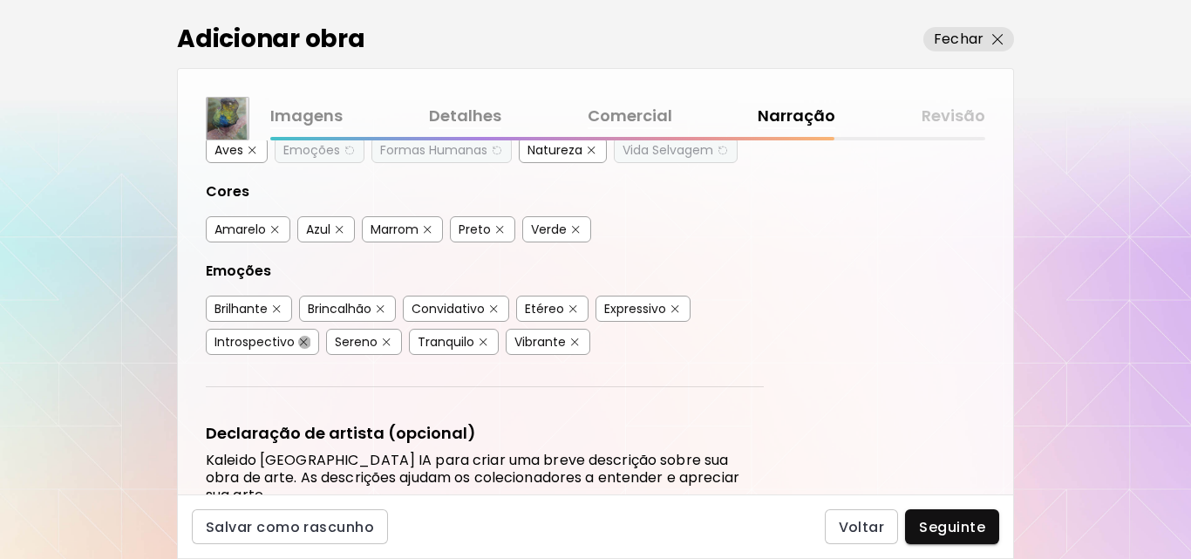
click at [303, 340] on img "button" at bounding box center [304, 342] width 8 height 8
click at [383, 305] on img "button" at bounding box center [381, 309] width 8 height 8
click at [495, 307] on img "button" at bounding box center [494, 309] width 8 height 8
click at [579, 308] on button "button" at bounding box center [573, 309] width 13 height 13
click at [679, 311] on img "button" at bounding box center [675, 309] width 8 height 8
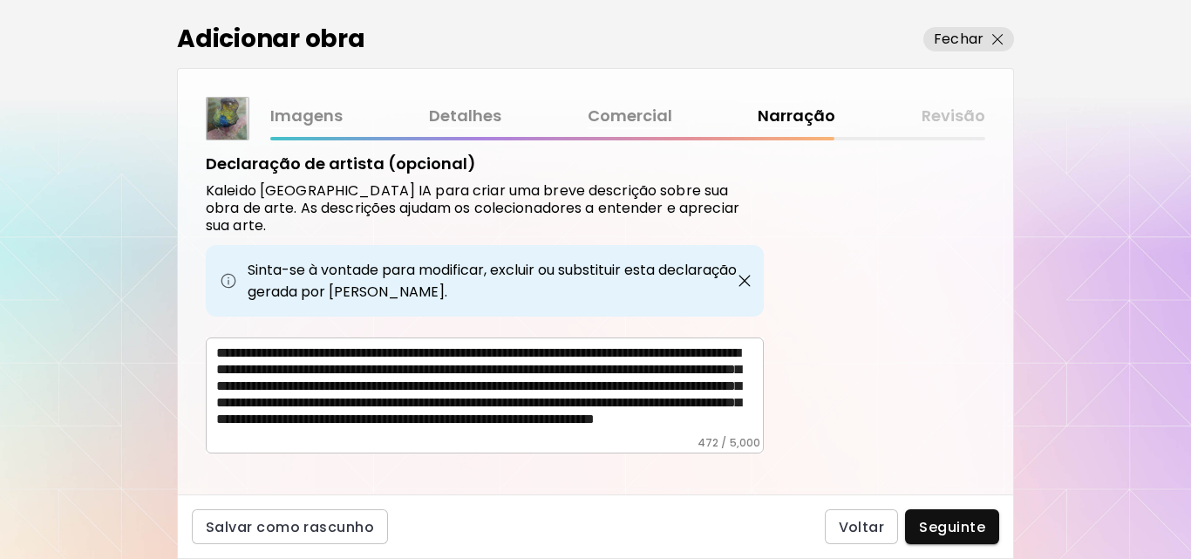
scroll to position [583, 0]
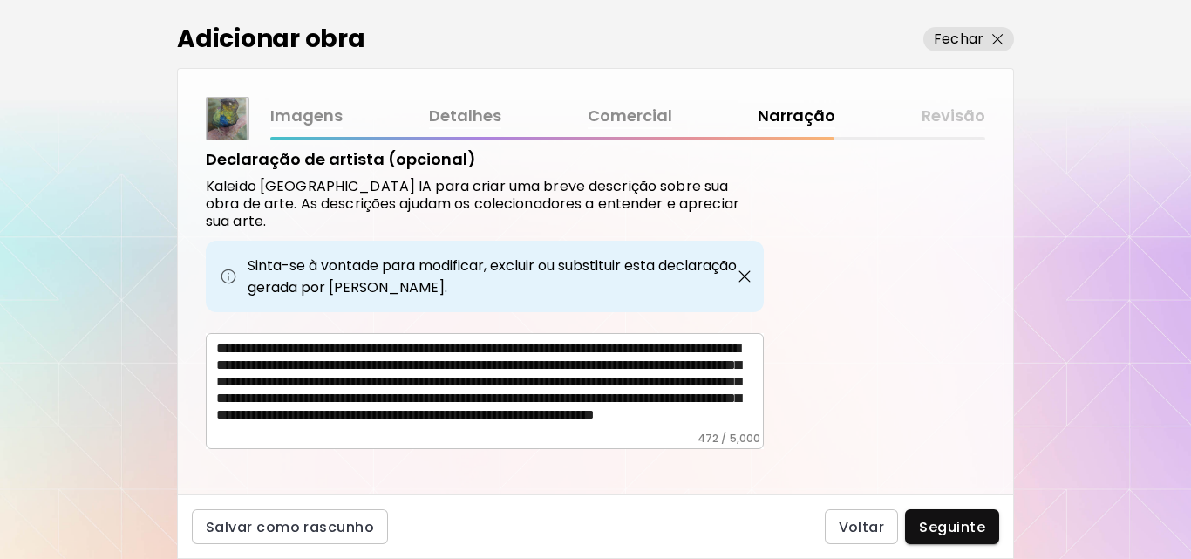
click at [542, 377] on textarea "**********" at bounding box center [490, 386] width 548 height 92
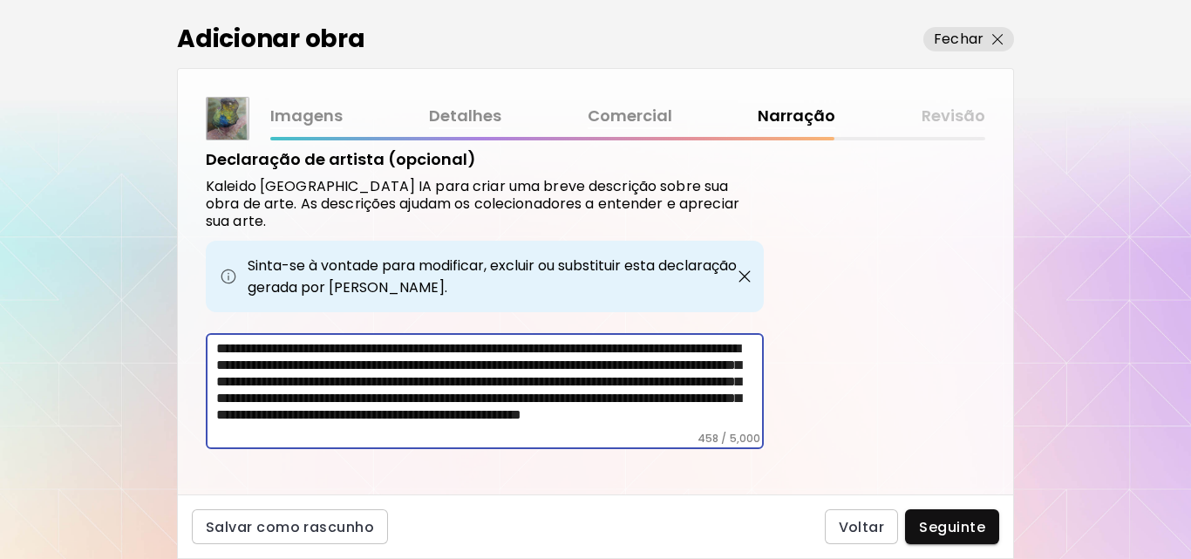
scroll to position [26, 0]
click at [428, 371] on textarea "**********" at bounding box center [490, 386] width 548 height 92
type textarea "**********"
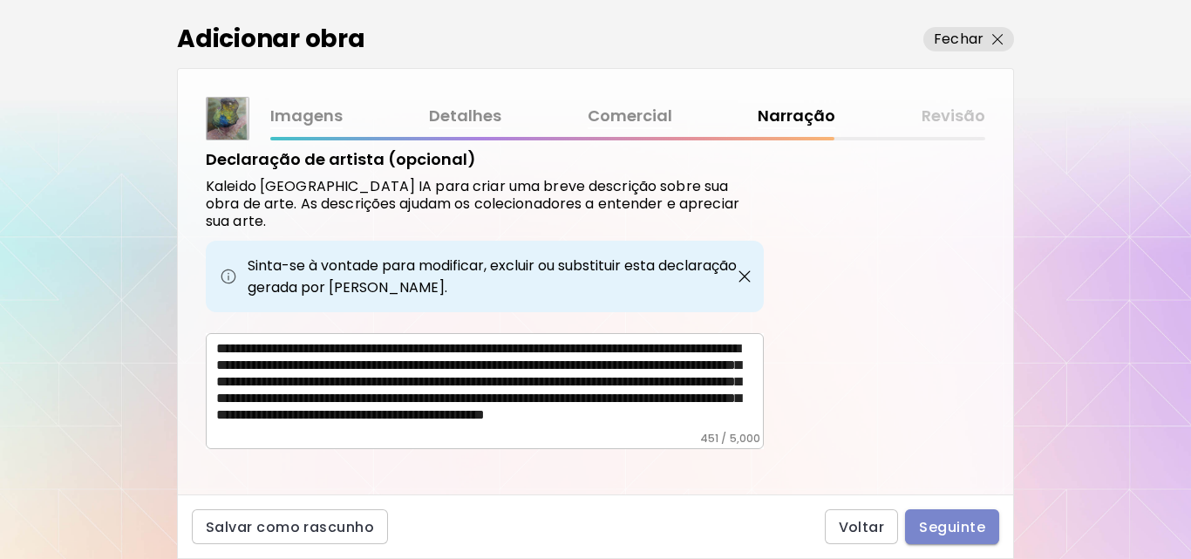
click at [942, 518] on span "Seguinte" at bounding box center [952, 527] width 66 height 18
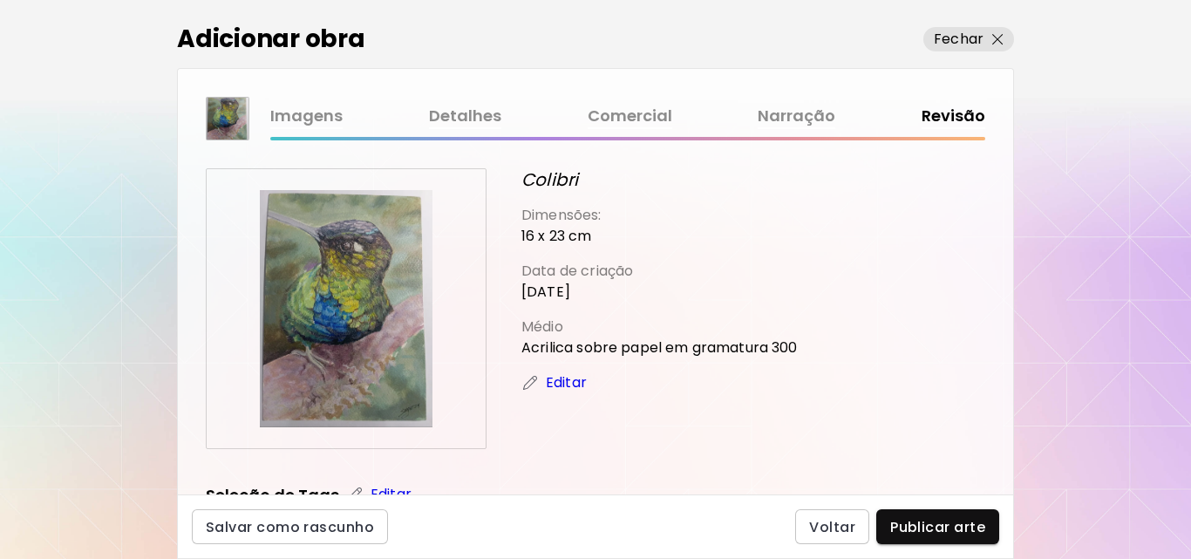
click at [1004, 383] on div "Colibri Dimensões: 16 x 23 cm Data de criação [DATE] Médio Acrilica sobre papel…" at bounding box center [595, 317] width 835 height 354
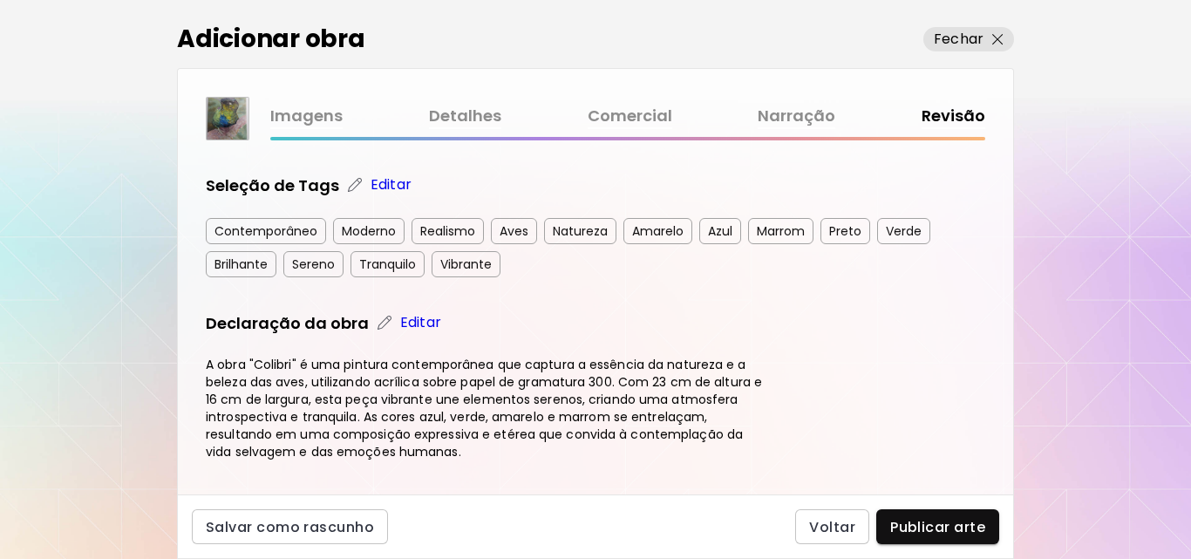
click at [383, 182] on p "Editar" at bounding box center [391, 184] width 41 height 21
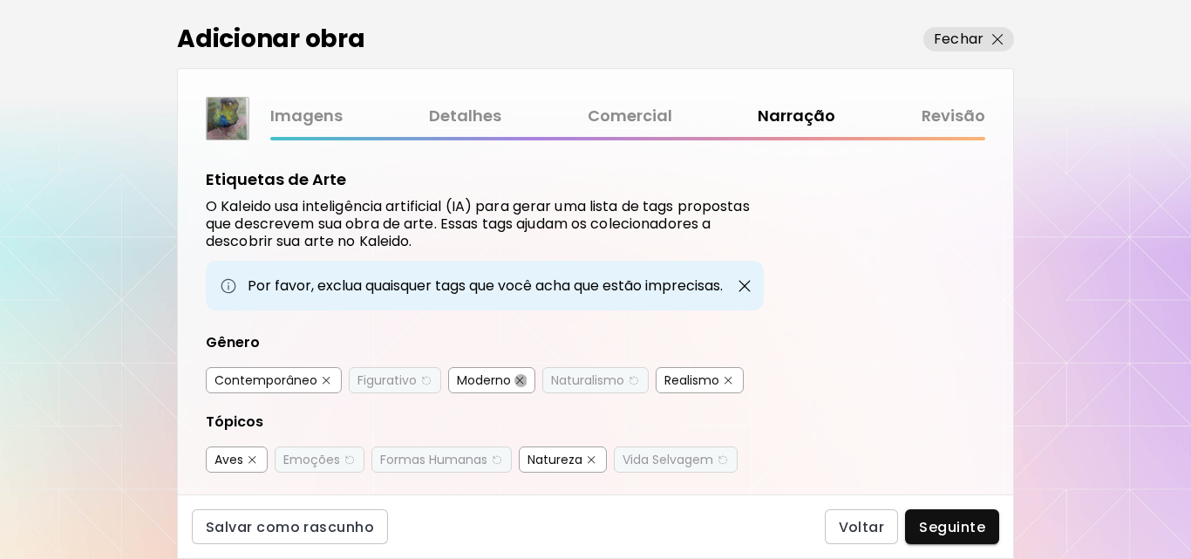
click at [523, 384] on img "button" at bounding box center [520, 381] width 8 height 8
click at [980, 516] on button "Seguinte" at bounding box center [952, 526] width 94 height 35
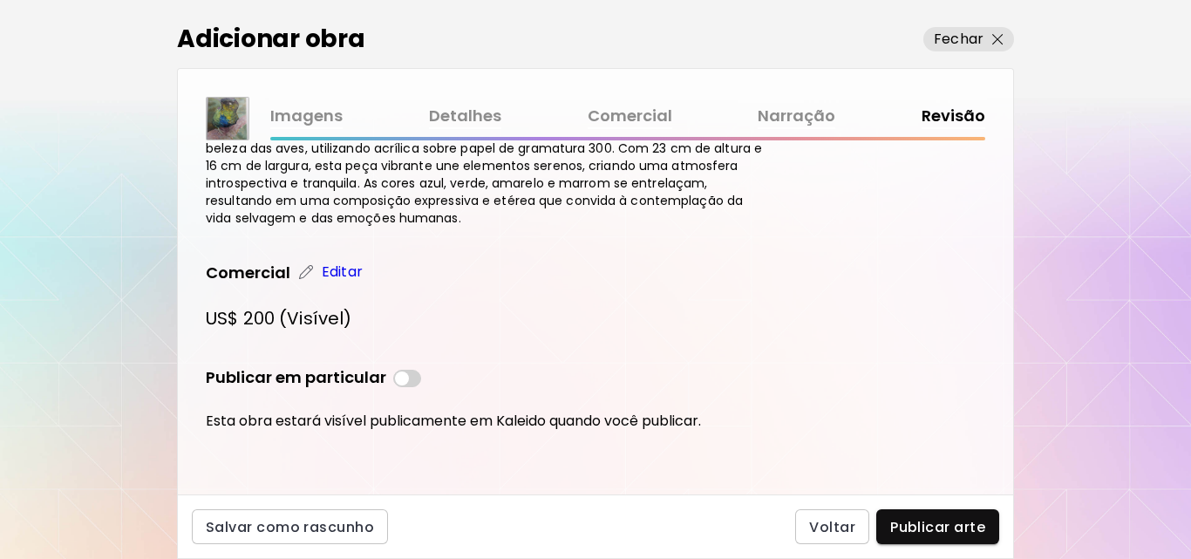
scroll to position [234, 0]
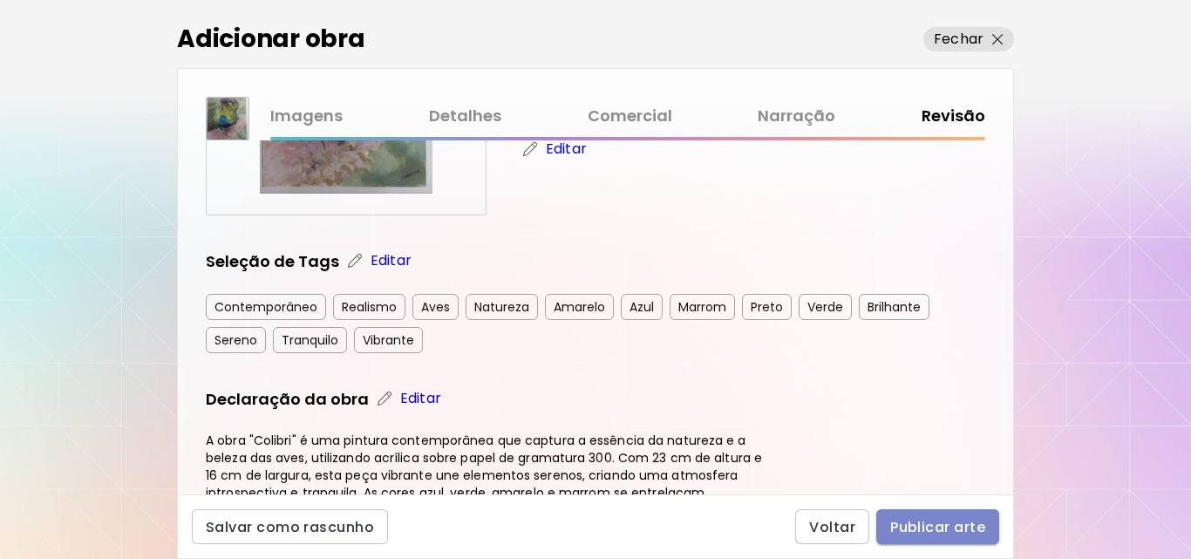
click at [922, 516] on button "Publicar arte" at bounding box center [937, 526] width 123 height 35
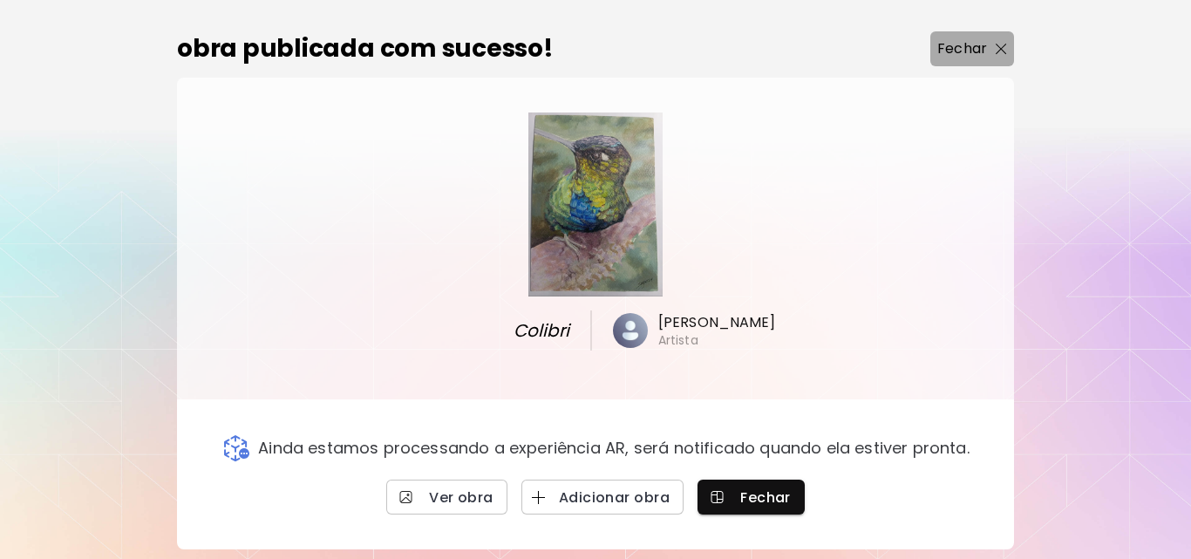
click at [979, 48] on p "Fechar" at bounding box center [962, 48] width 50 height 21
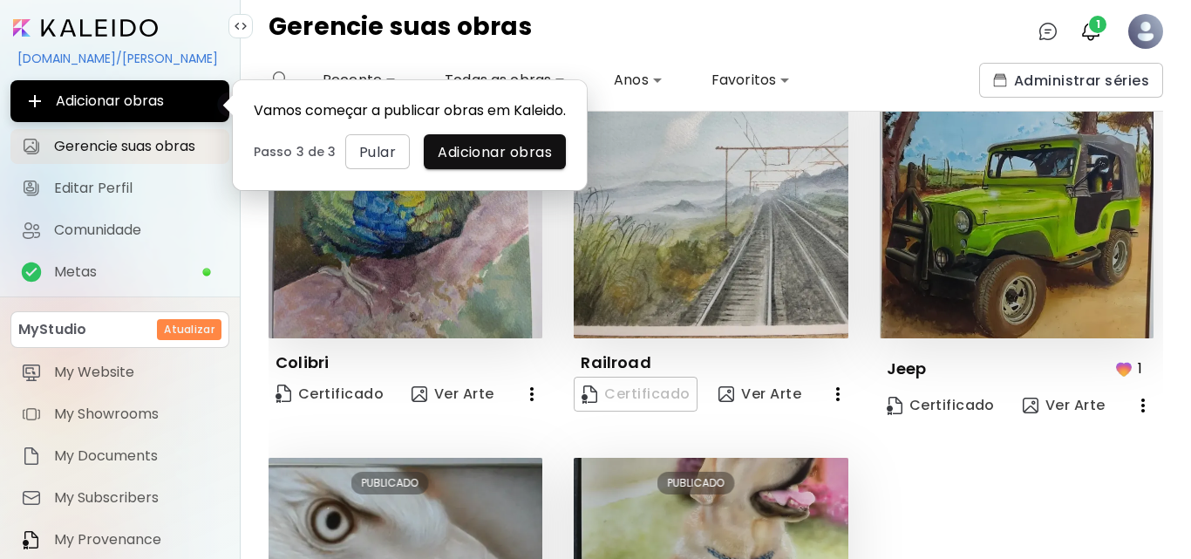
scroll to position [6, 0]
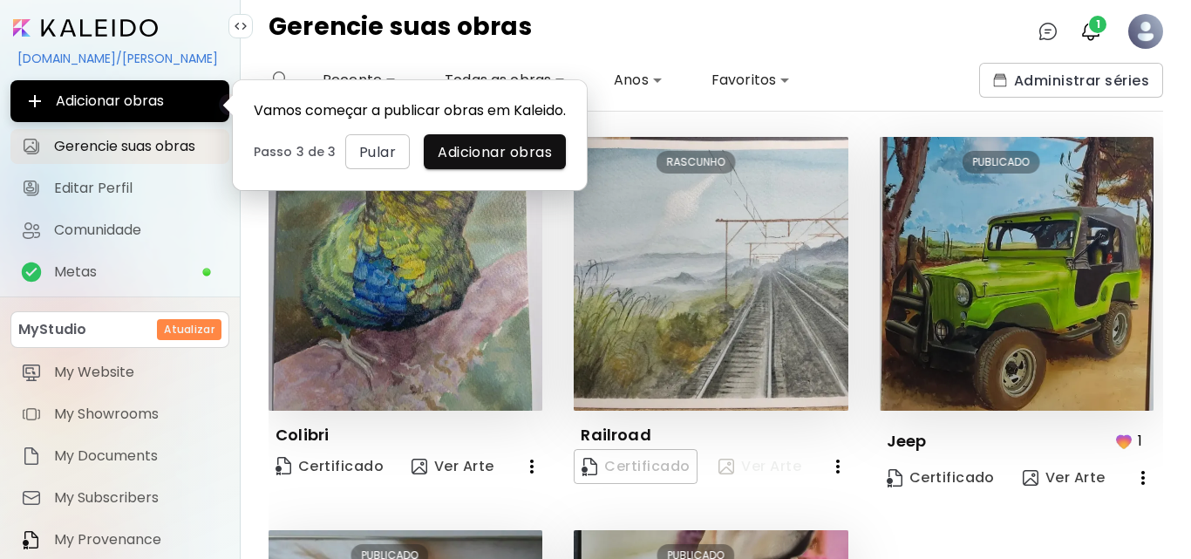
click at [757, 457] on span "Ver Arte" at bounding box center [759, 466] width 83 height 19
click at [711, 157] on div "RASCUNHO" at bounding box center [695, 162] width 79 height 23
click at [764, 474] on button "Ver Arte" at bounding box center [760, 466] width 97 height 35
click at [104, 184] on span "Editar Perfil" at bounding box center [136, 188] width 165 height 17
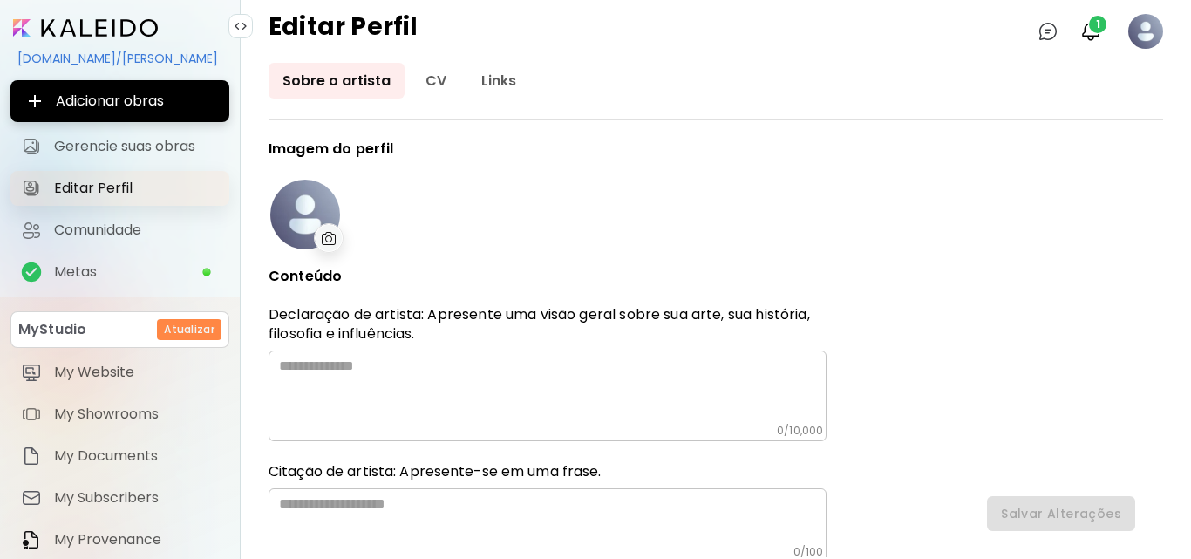
type input "******"
type input "*********"
click at [311, 219] on div at bounding box center [305, 215] width 70 height 70
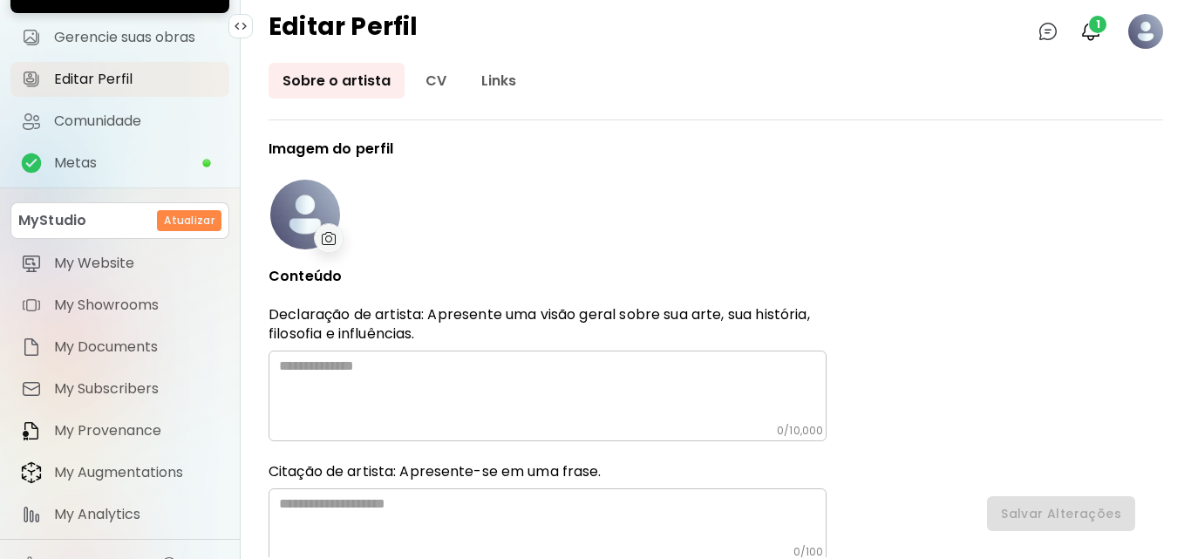
scroll to position [139, 0]
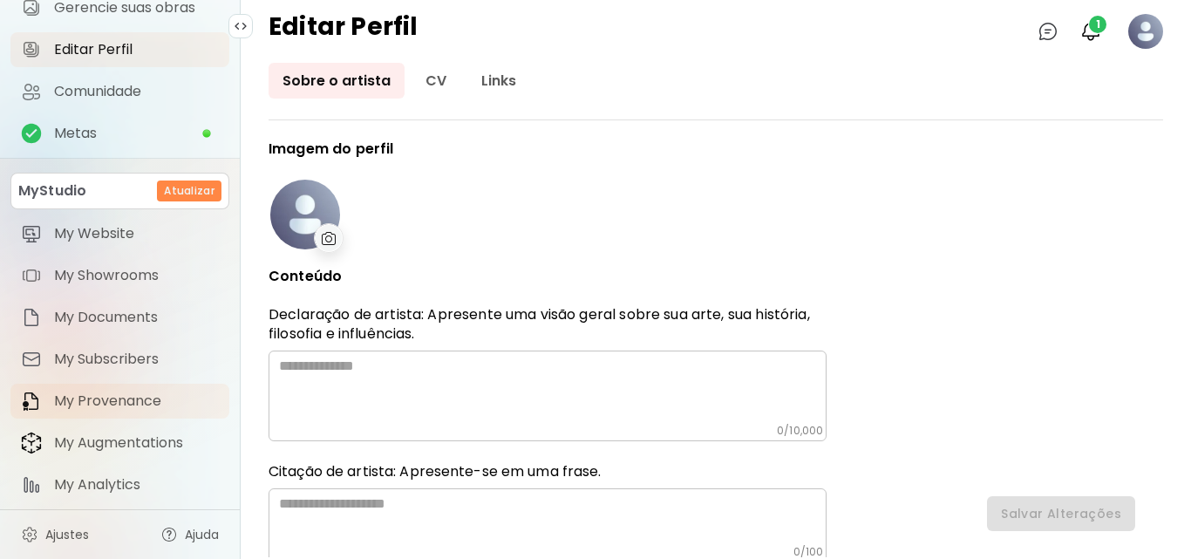
click at [121, 410] on span "My Provenance" at bounding box center [136, 400] width 165 height 17
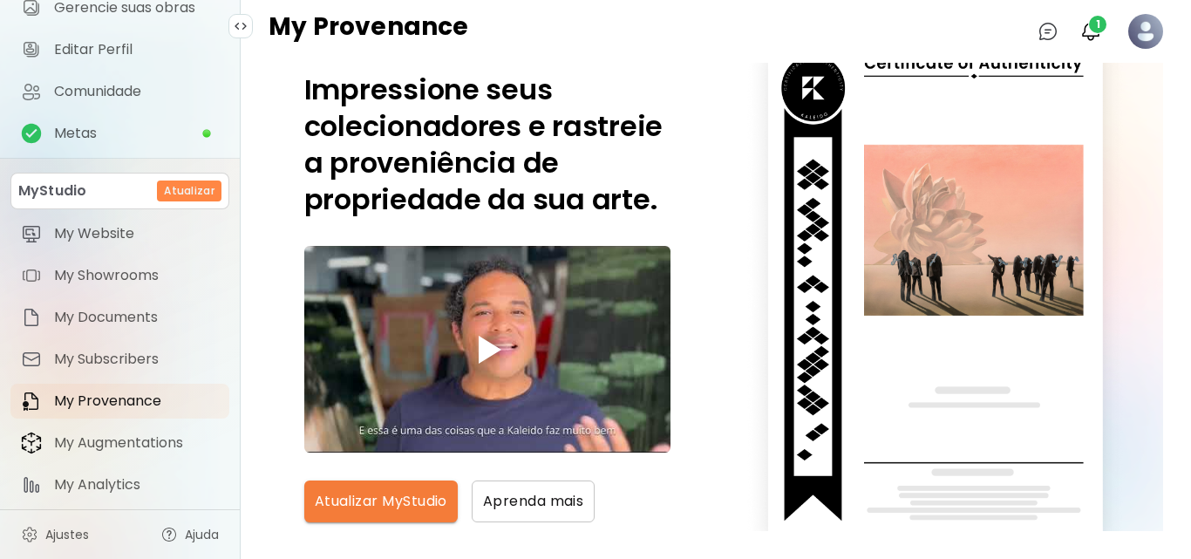
click at [492, 367] on div at bounding box center [488, 350] width 56 height 56
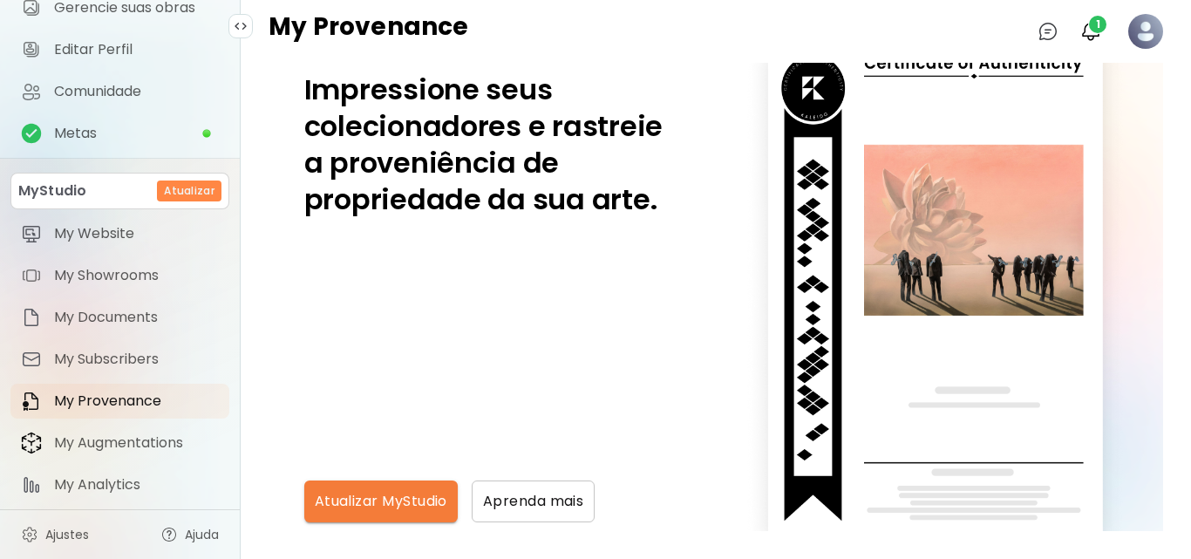
scroll to position [38, 0]
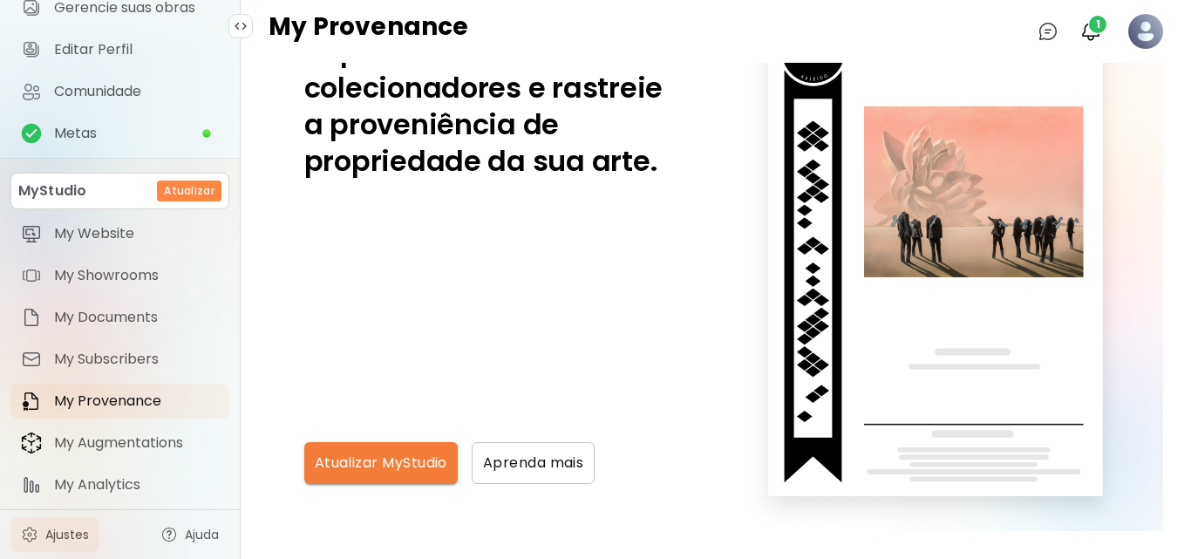
click at [84, 539] on span "Ajustes" at bounding box center [67, 534] width 44 height 17
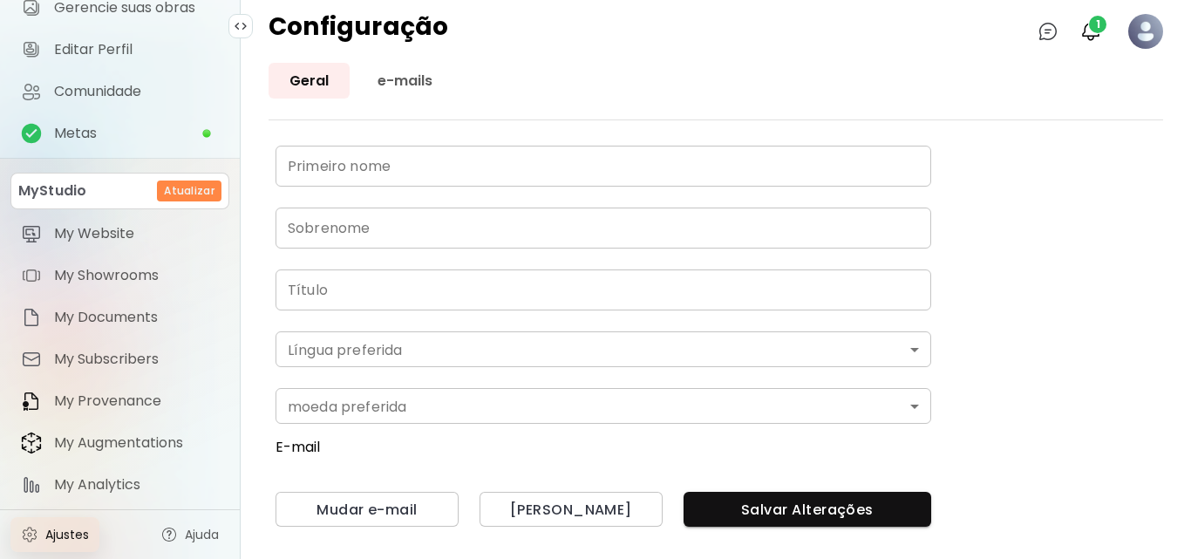
type input "******"
type input "********"
type input "**********"
type input "*"
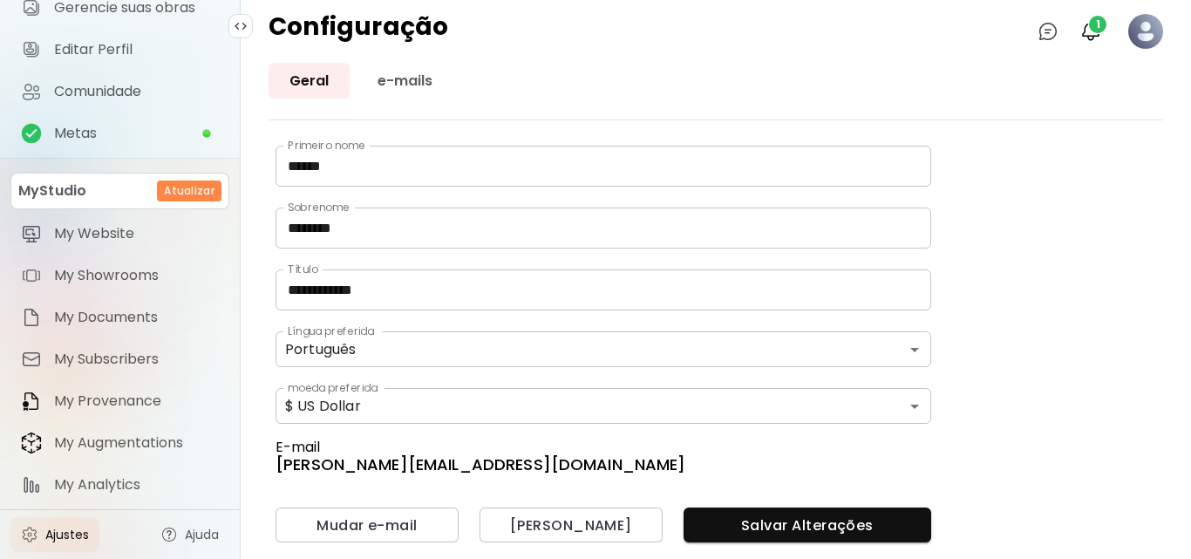
click at [923, 407] on body "**********" at bounding box center [595, 279] width 1191 height 559
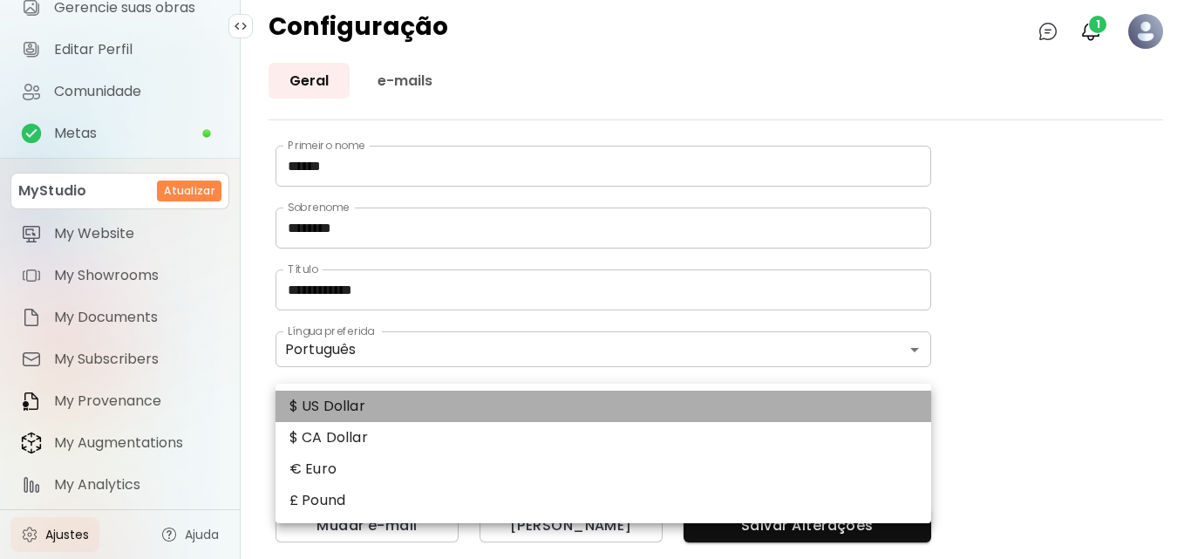
click at [923, 407] on li "$ US Dollar" at bounding box center [604, 406] width 656 height 31
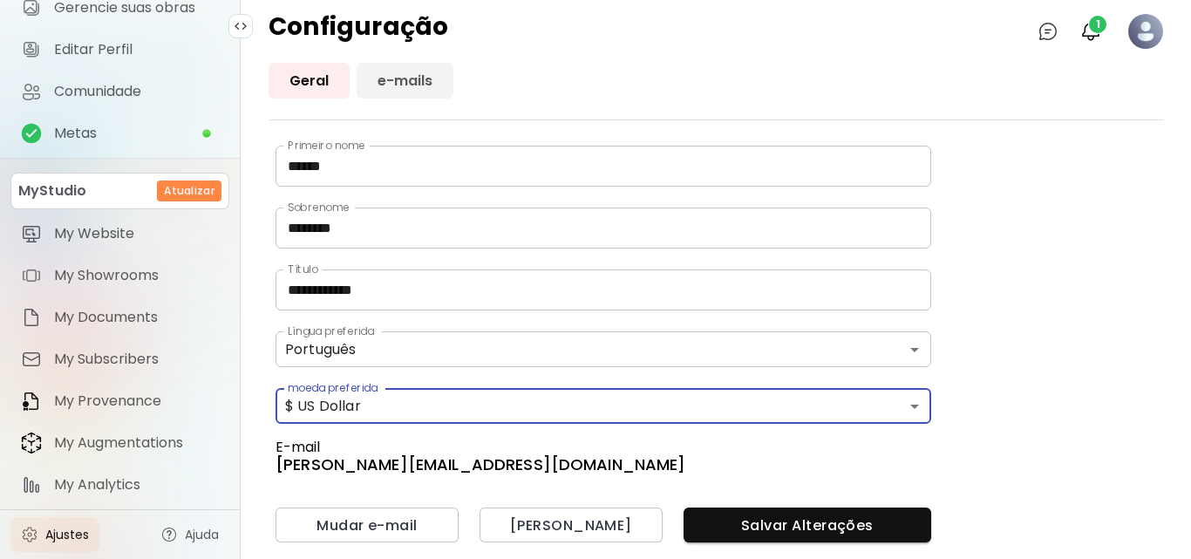
click at [393, 75] on link "e-mails" at bounding box center [405, 81] width 97 height 36
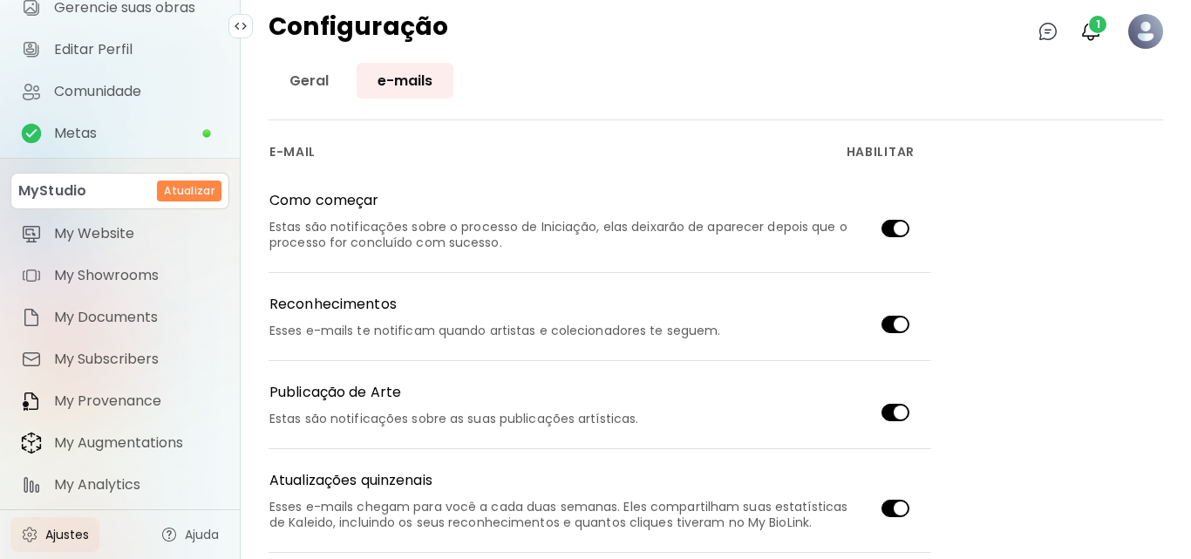
scroll to position [364, 0]
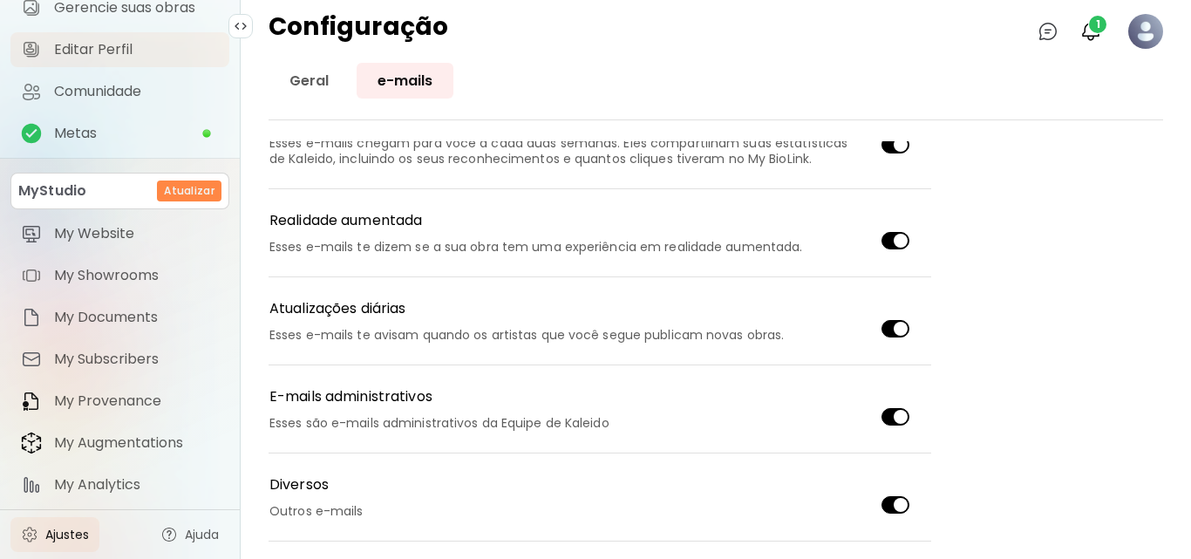
click at [89, 37] on link "Editar Perfil" at bounding box center [119, 49] width 219 height 35
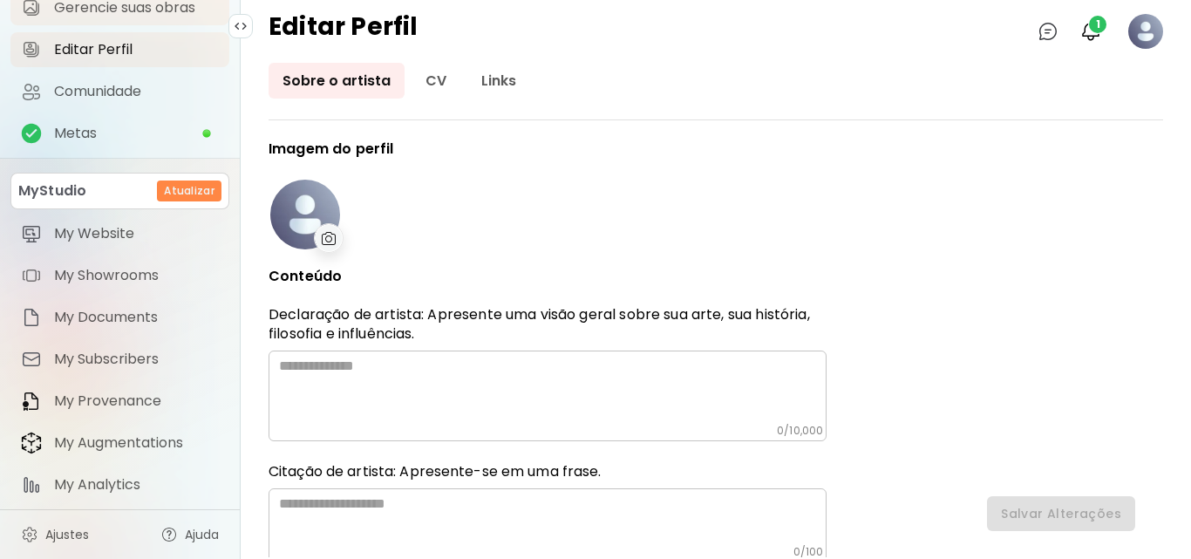
type input "******"
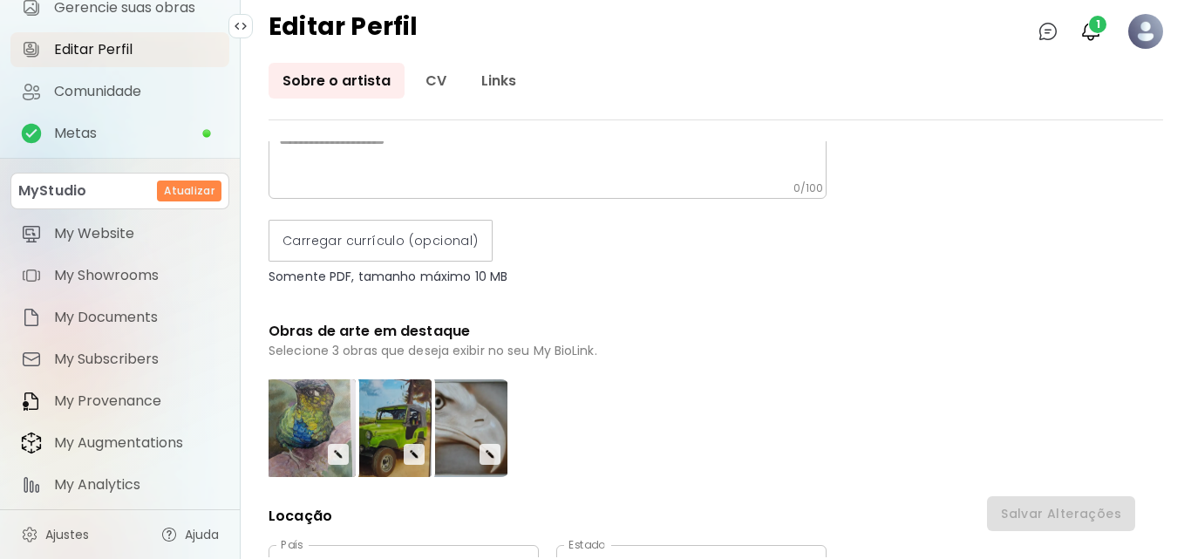
scroll to position [727, 0]
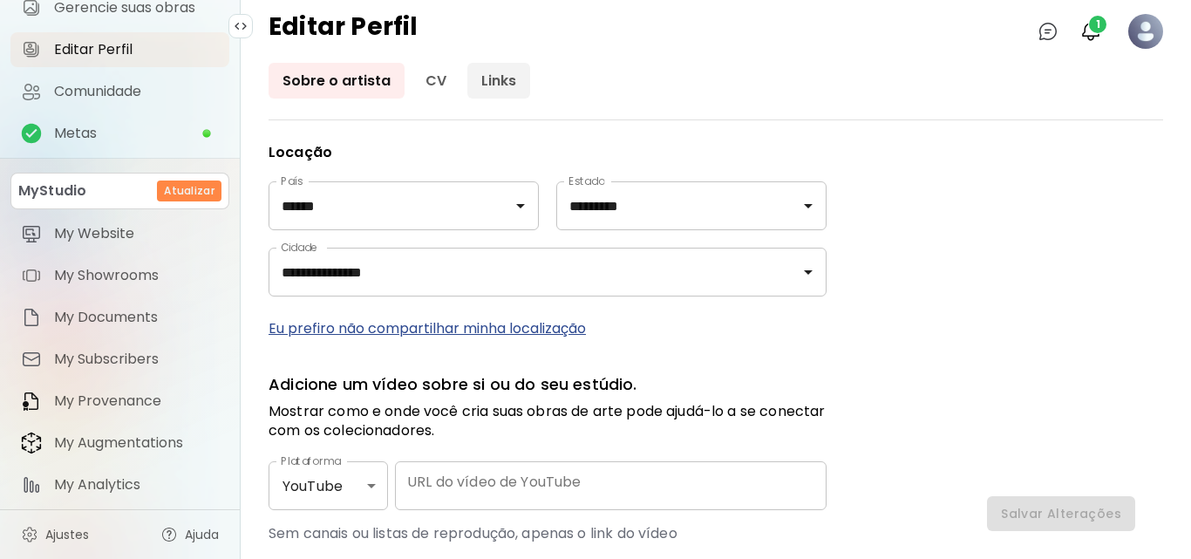
click at [490, 72] on link "Links" at bounding box center [498, 81] width 63 height 36
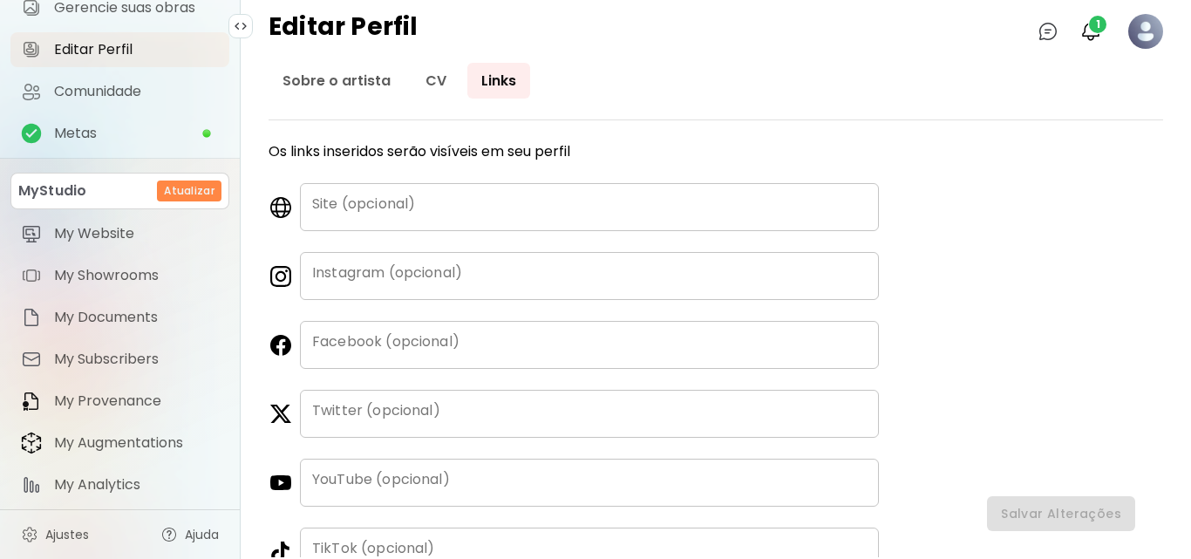
click at [433, 268] on div "Instagram (opcional)" at bounding box center [589, 276] width 579 height 48
